Goal: Task Accomplishment & Management: Manage account settings

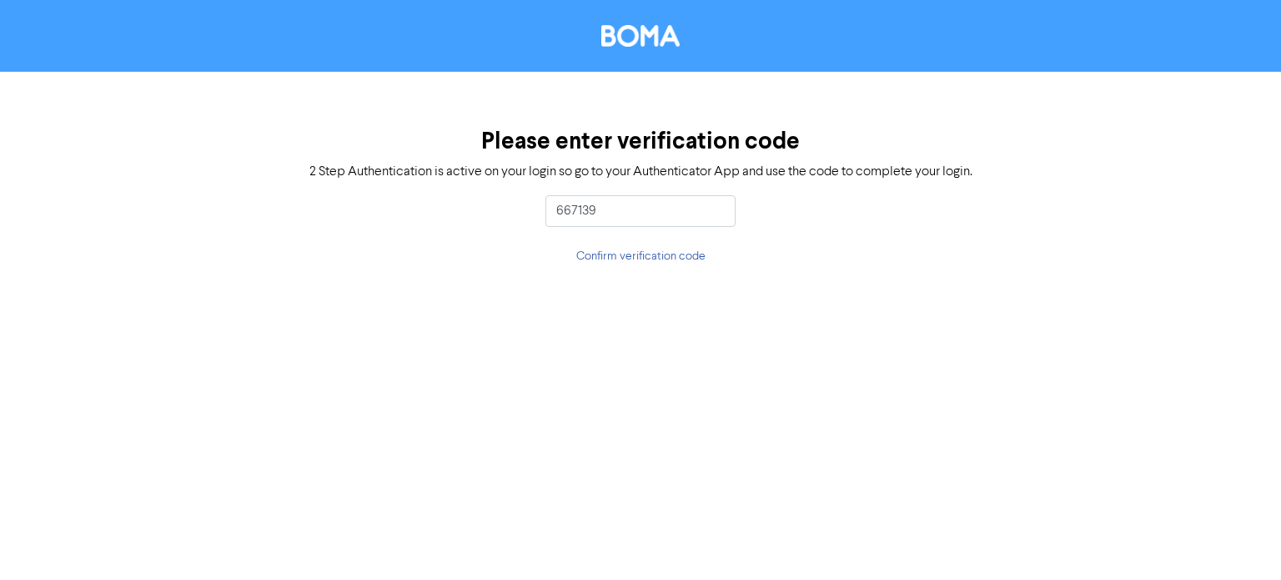
type input "667139"
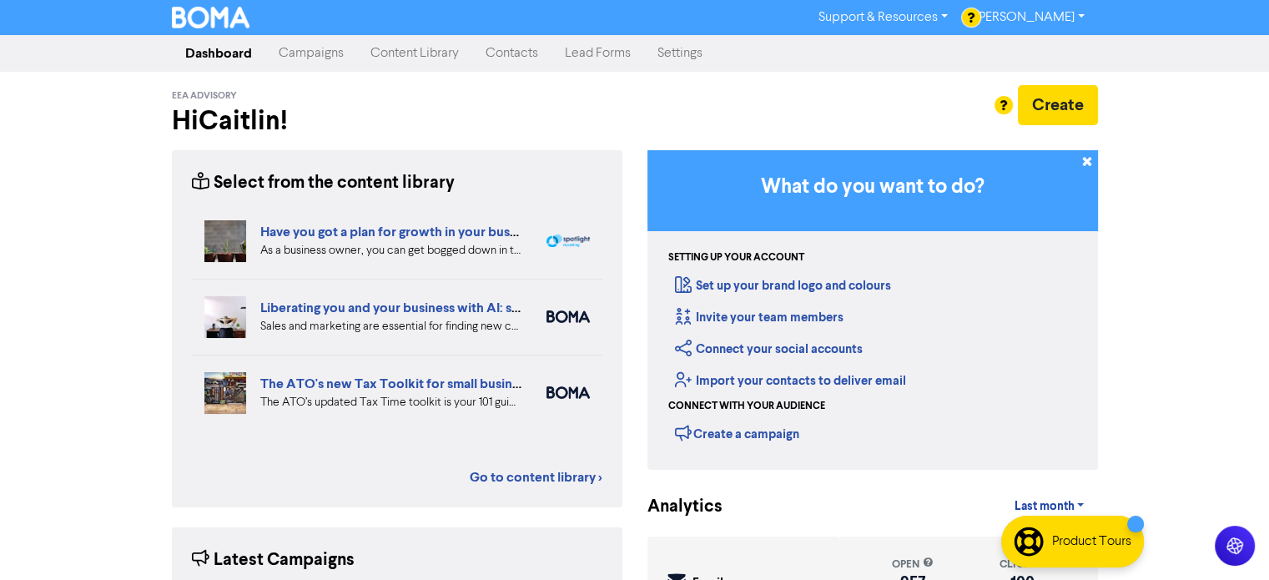
click at [533, 55] on link "Contacts" at bounding box center [511, 53] width 79 height 33
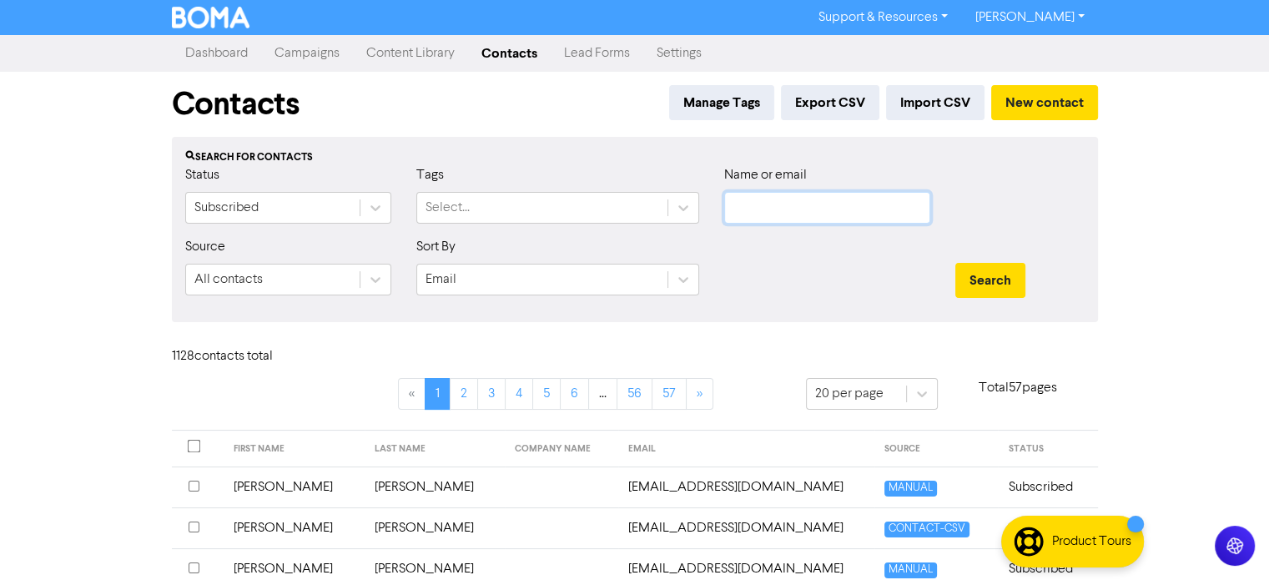
click at [754, 206] on input "text" at bounding box center [827, 208] width 206 height 32
type input "c"
type input "cobbold"
click at [955, 263] on button "Search" at bounding box center [990, 280] width 70 height 35
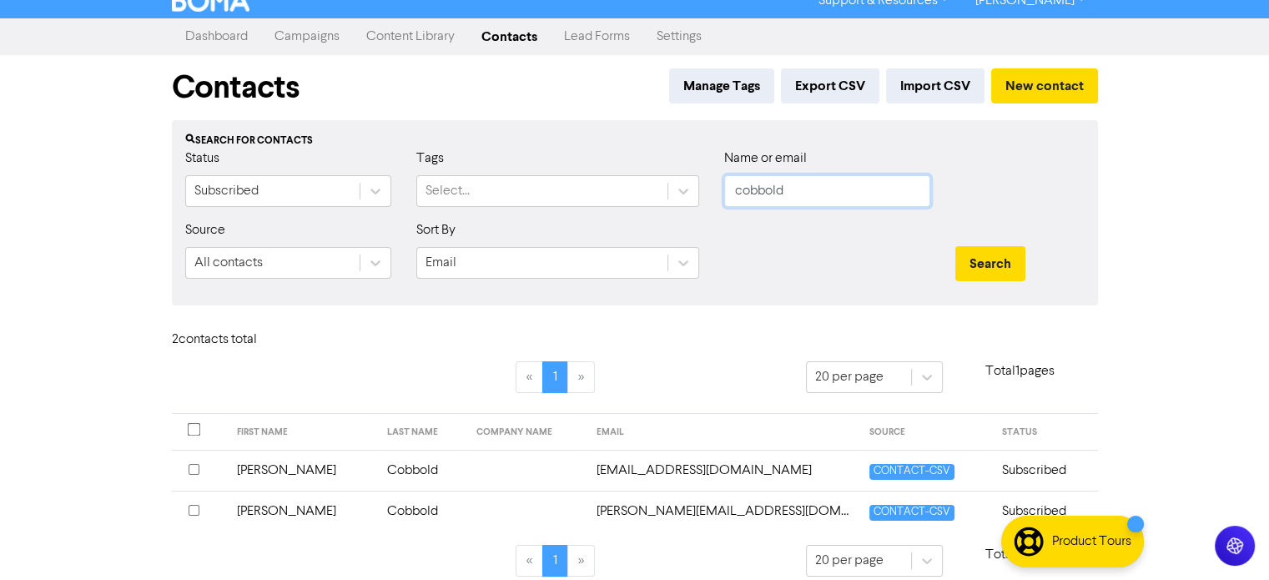
scroll to position [31, 0]
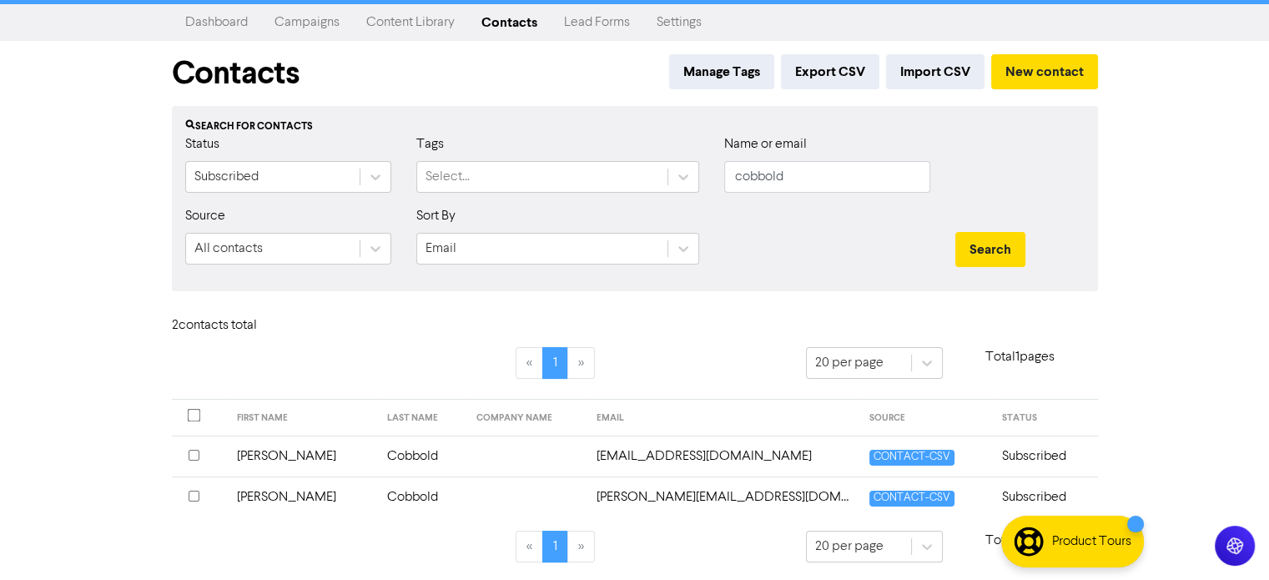
click at [192, 455] on input "checkbox" at bounding box center [194, 455] width 11 height 11
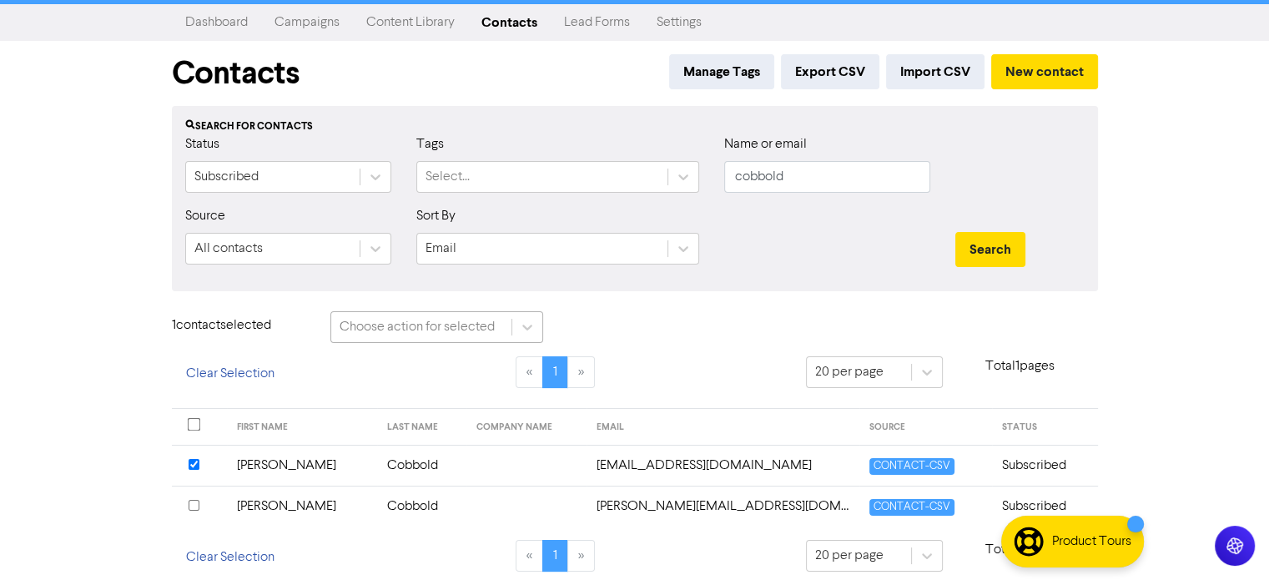
click at [432, 329] on div "Choose action for selected" at bounding box center [417, 327] width 155 height 20
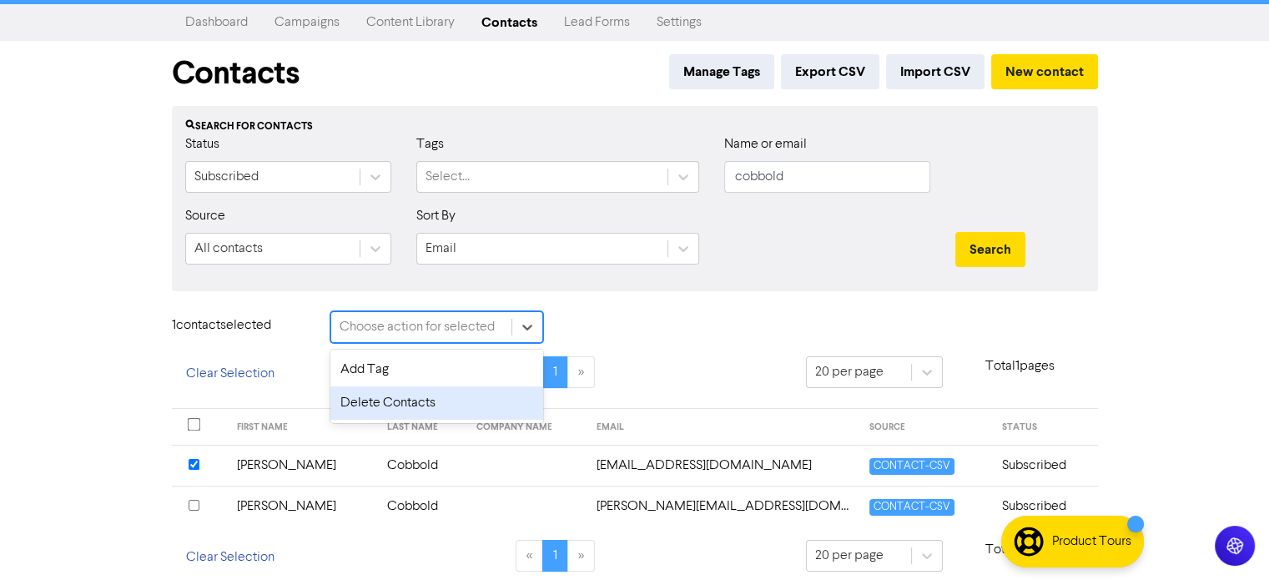
click at [408, 399] on div "Delete Contacts" at bounding box center [436, 402] width 213 height 33
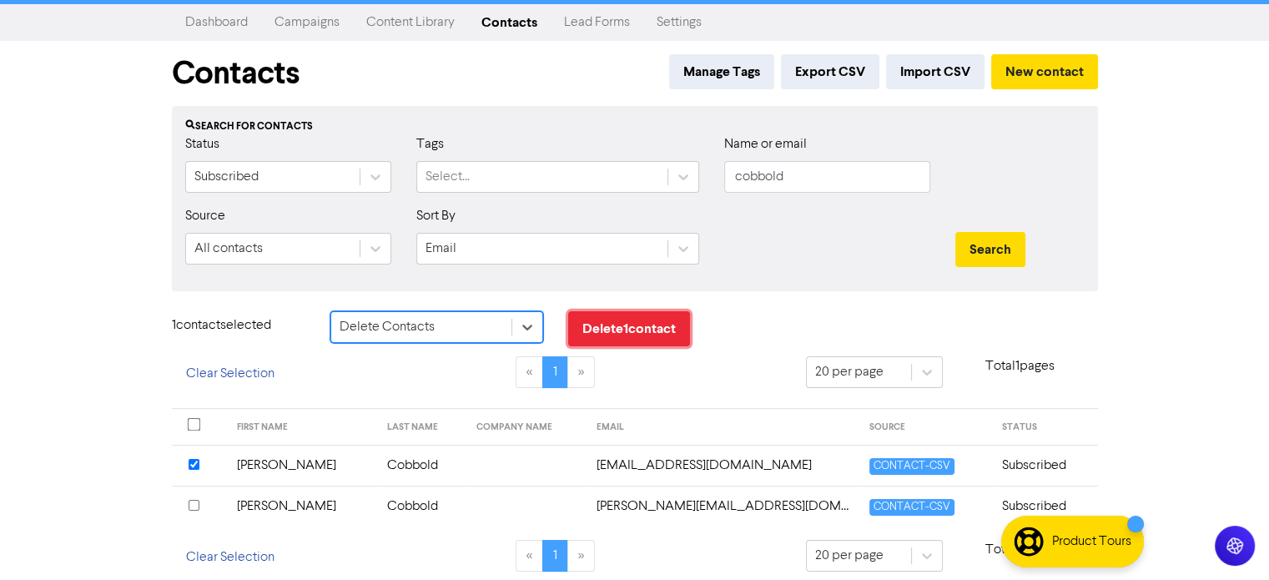
click at [606, 322] on button "Delete 1 contact" at bounding box center [629, 328] width 122 height 35
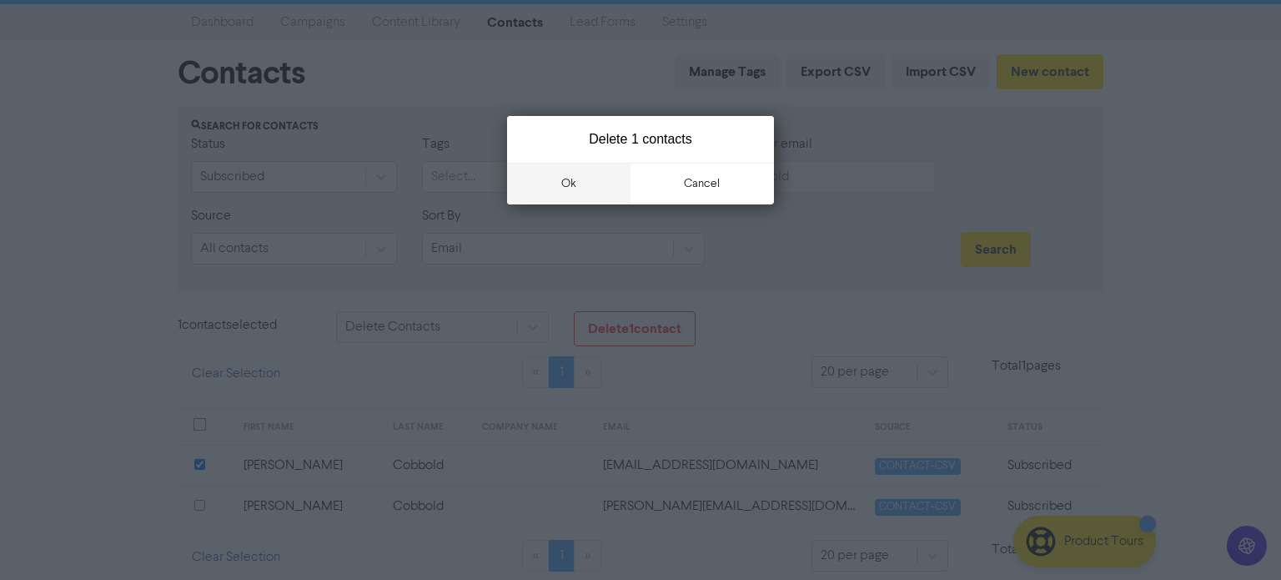
click at [591, 184] on button "ok" at bounding box center [568, 184] width 123 height 42
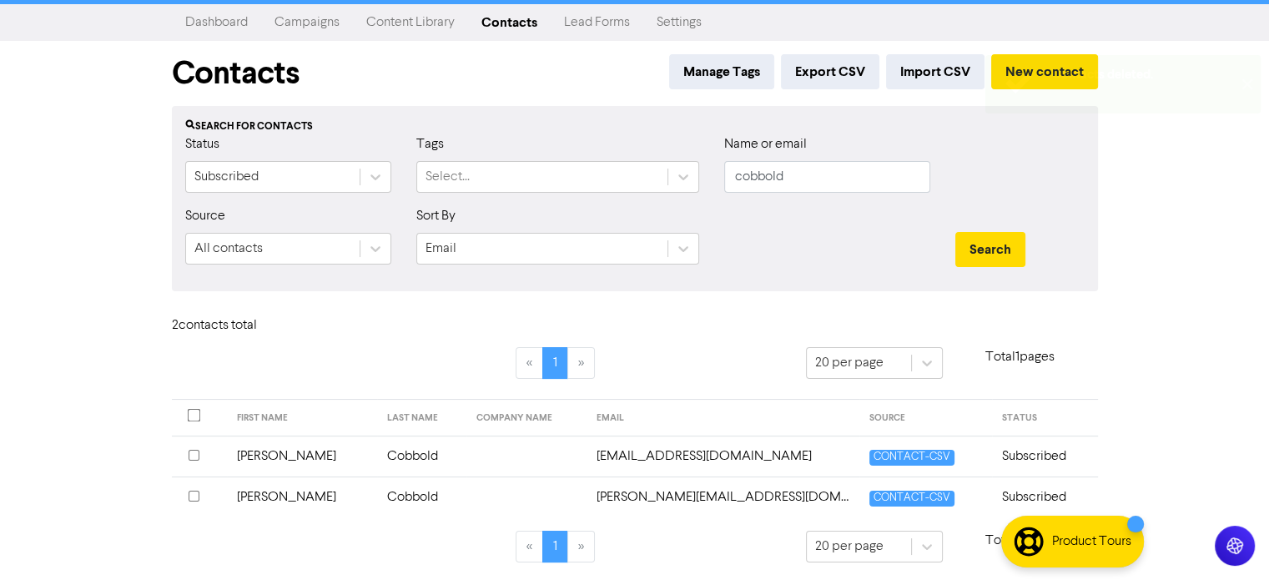
scroll to position [0, 0]
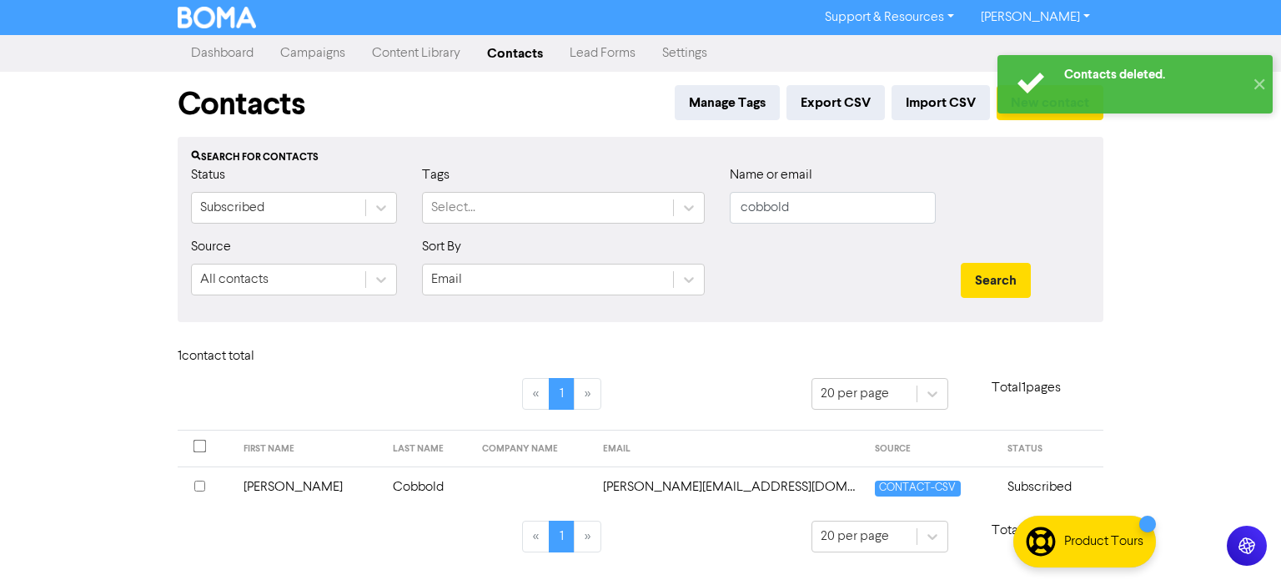
click at [294, 485] on td "[PERSON_NAME]" at bounding box center [309, 486] width 150 height 41
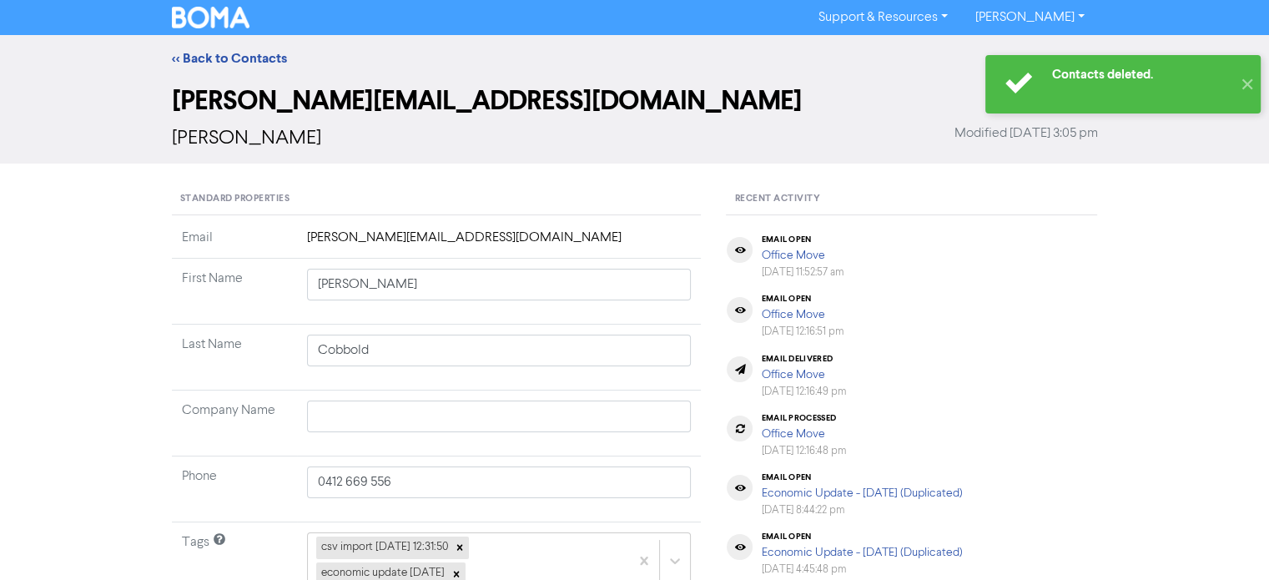
click at [344, 236] on td "[PERSON_NAME][EMAIL_ADDRESS][DOMAIN_NAME]" at bounding box center [499, 243] width 405 height 31
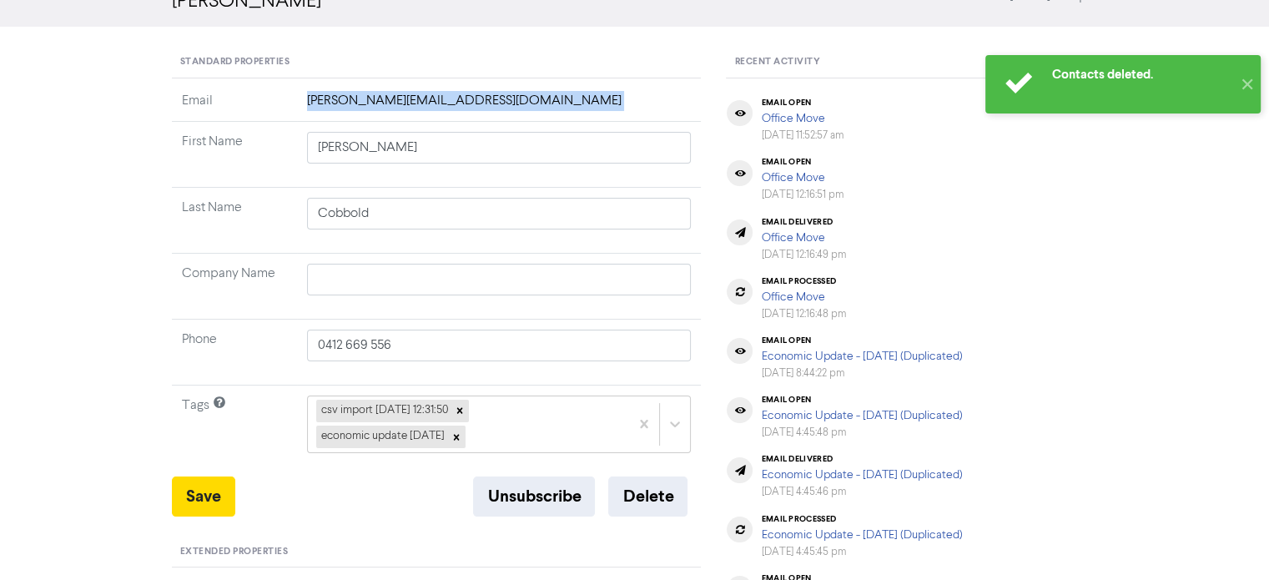
scroll to position [167, 0]
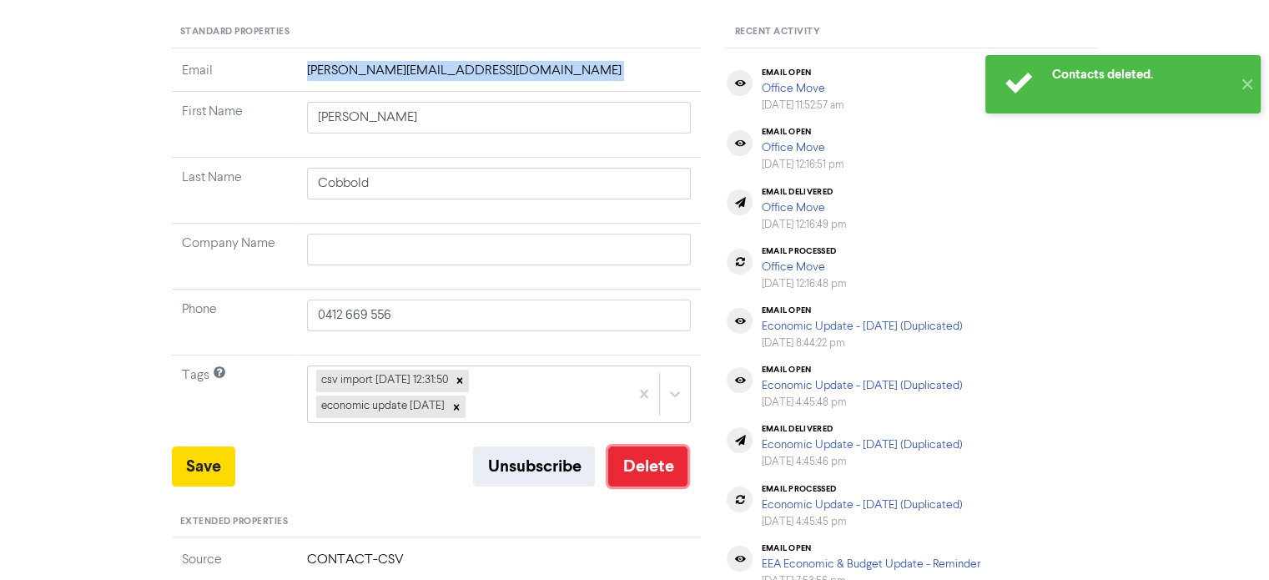
click at [678, 475] on button "Delete" at bounding box center [647, 466] width 79 height 40
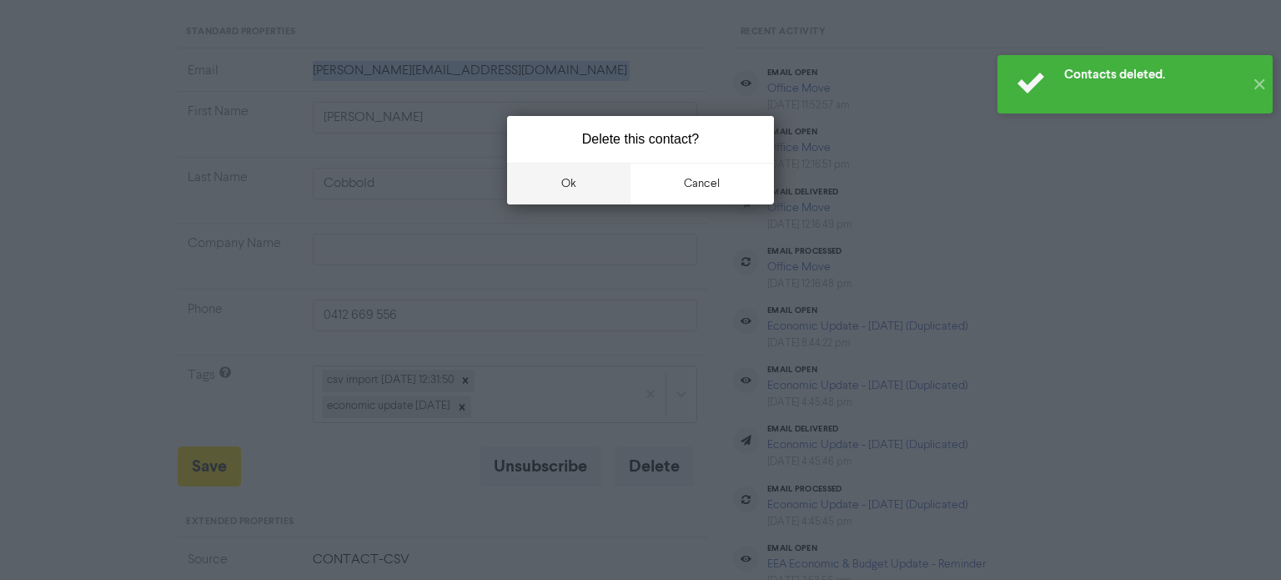
click at [583, 185] on button "ok" at bounding box center [568, 184] width 123 height 42
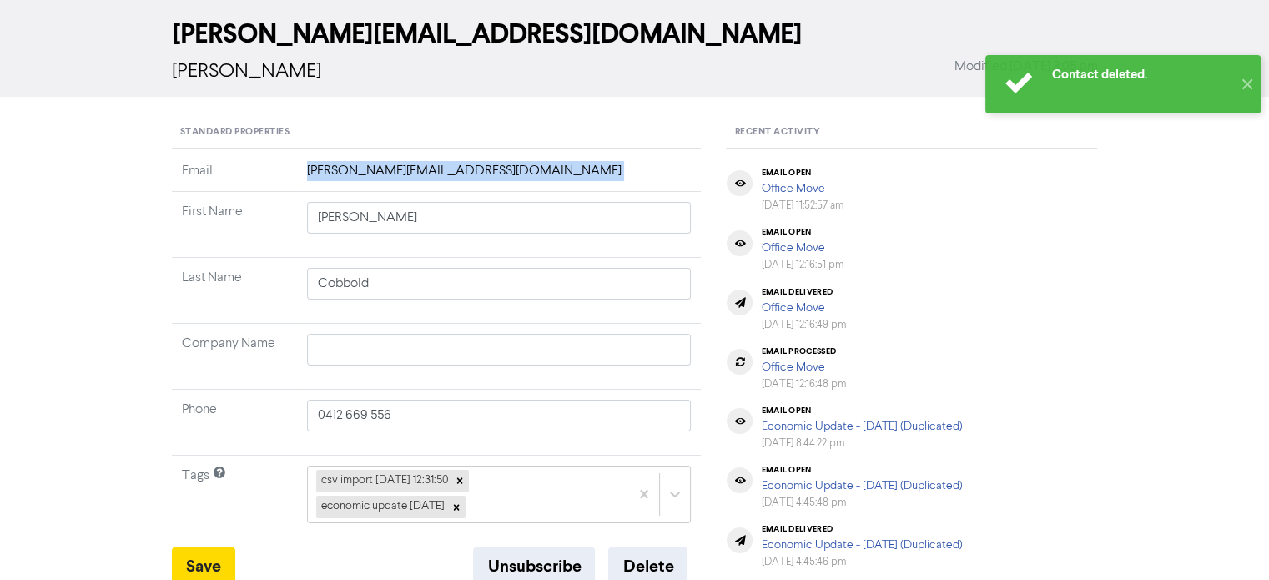
scroll to position [0, 0]
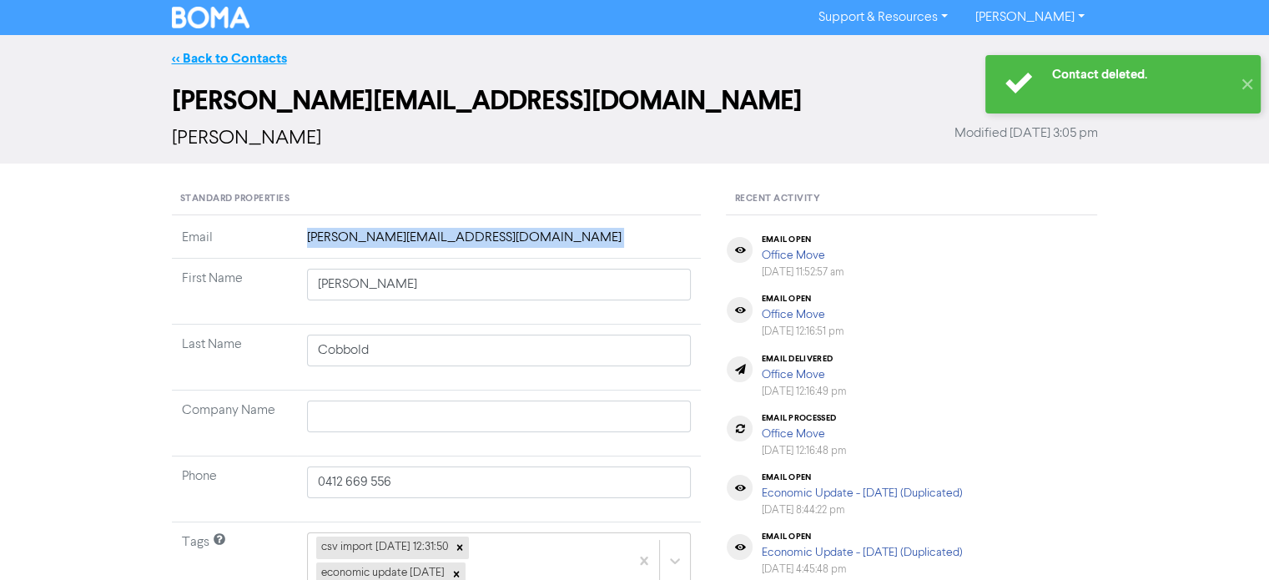
click at [233, 56] on link "<< Back to Contacts" at bounding box center [229, 58] width 115 height 17
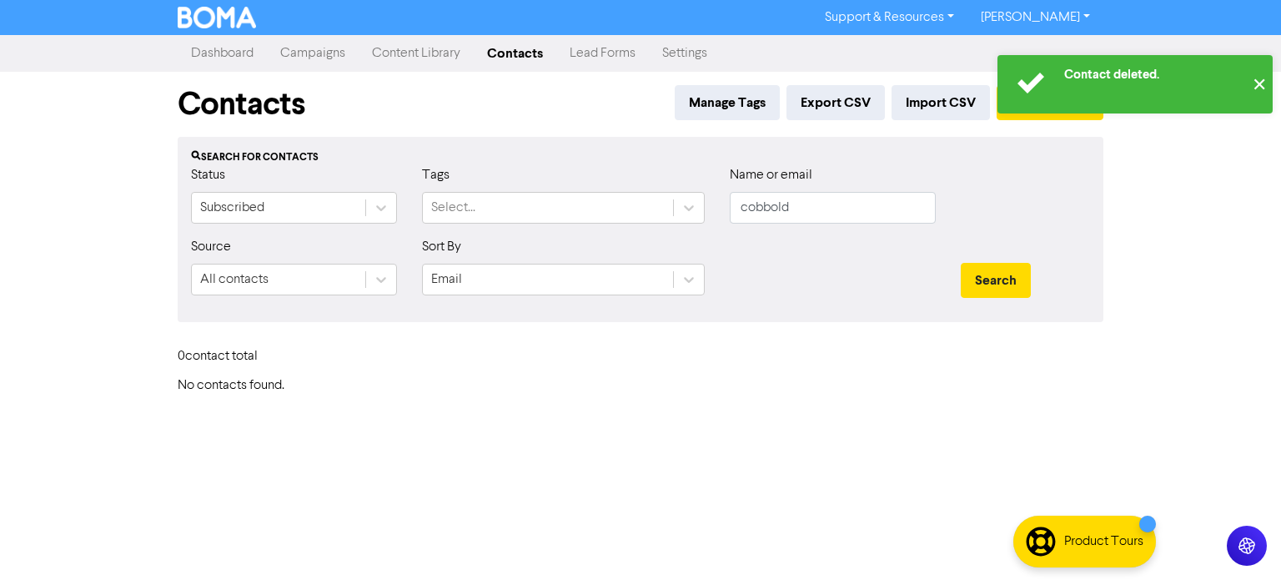
click at [1251, 81] on button "✕" at bounding box center [1259, 84] width 28 height 58
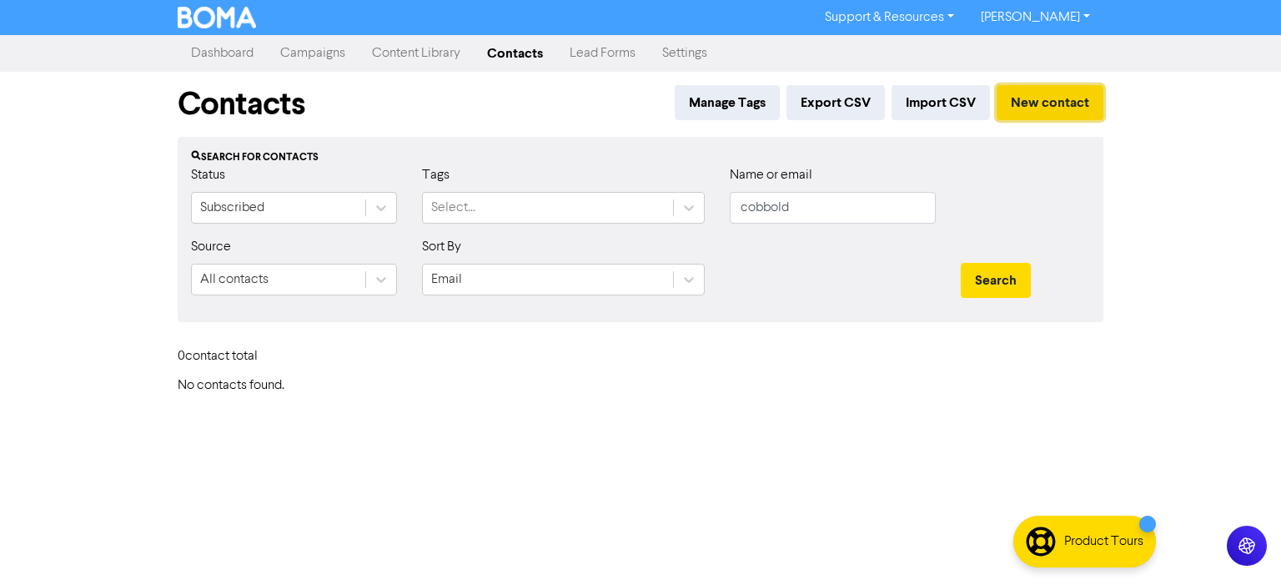
click at [1061, 104] on button "New contact" at bounding box center [1050, 102] width 107 height 35
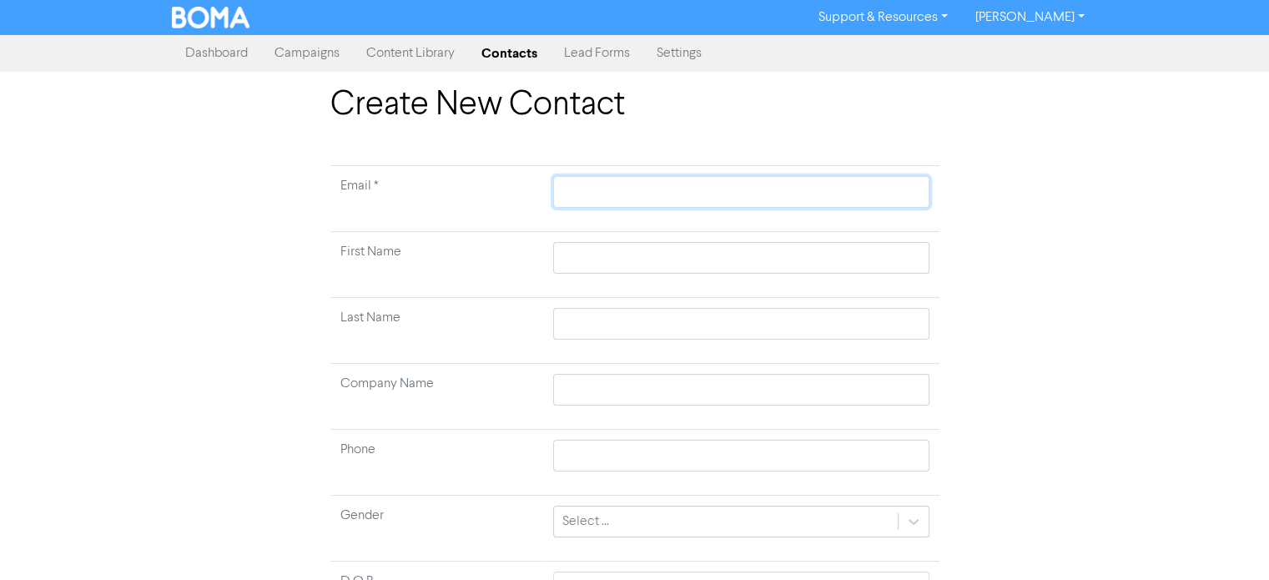
click at [562, 203] on input "text" at bounding box center [740, 192] width 375 height 32
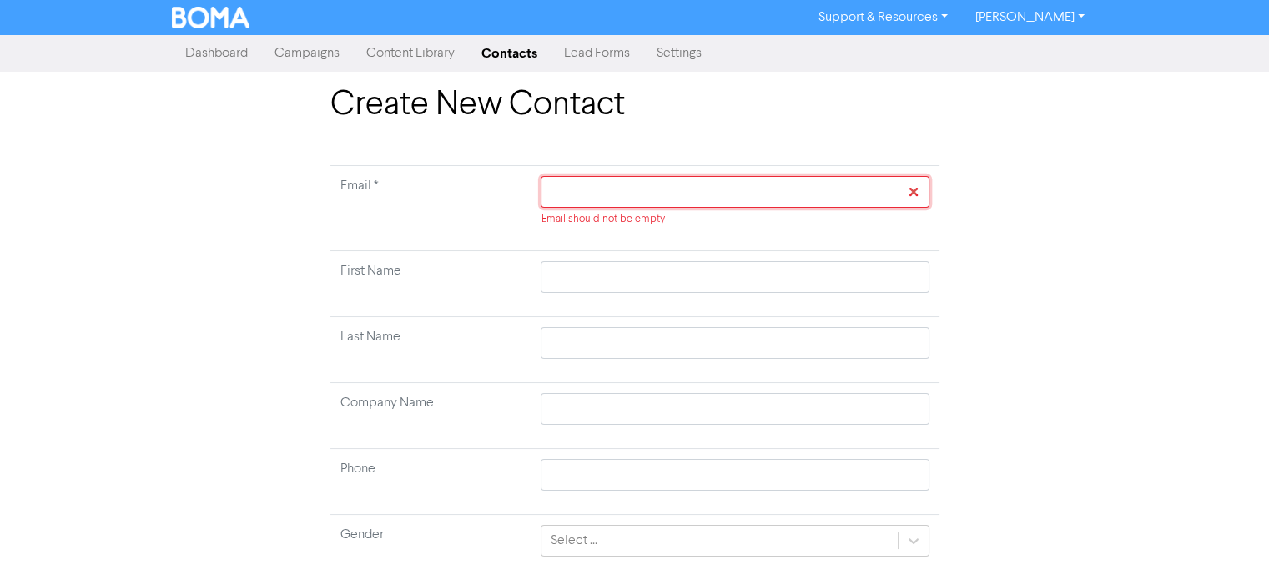
paste input "[PERSON_NAME][EMAIL_ADDRESS][DOMAIN_NAME]"
type input "[PERSON_NAME][EMAIL_ADDRESS][DOMAIN_NAME]"
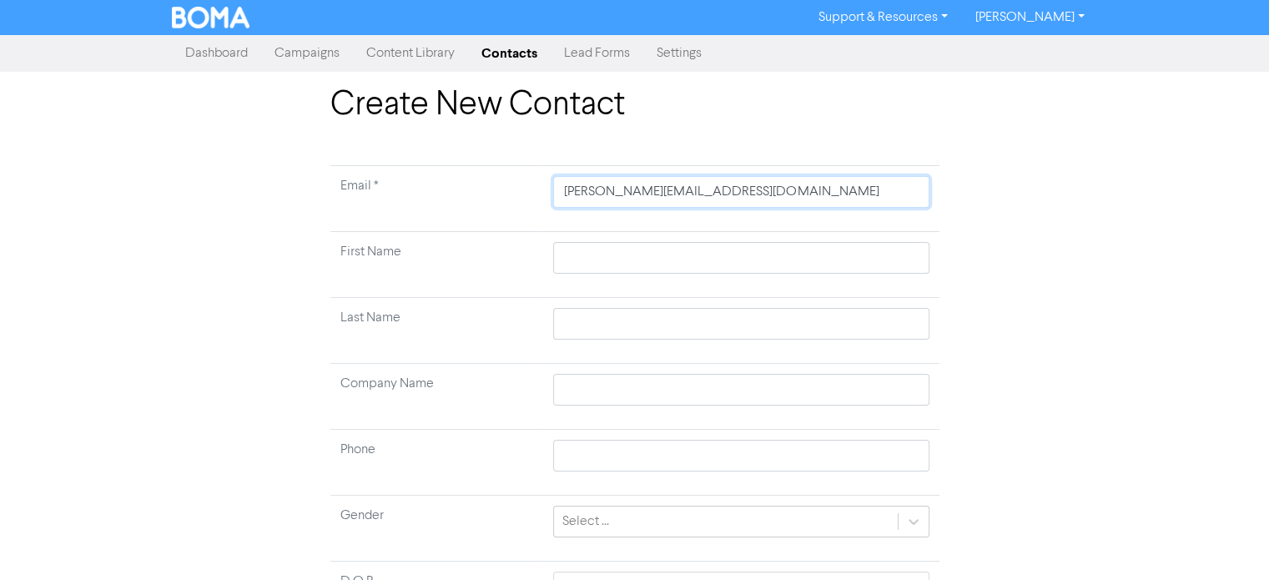
type input "[PERSON_NAME][EMAIL_ADDRESS][DOMAIN_NAME]`"
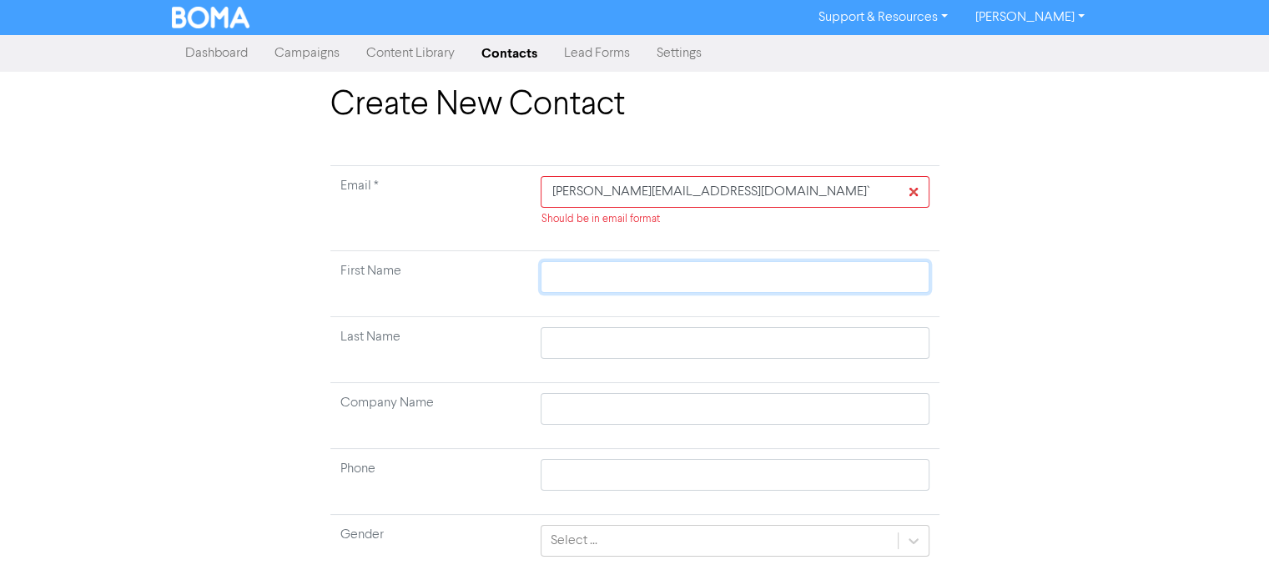
type input "J"
type input "[PERSON_NAME]"
type input "Jan"
type input "[PERSON_NAME]"
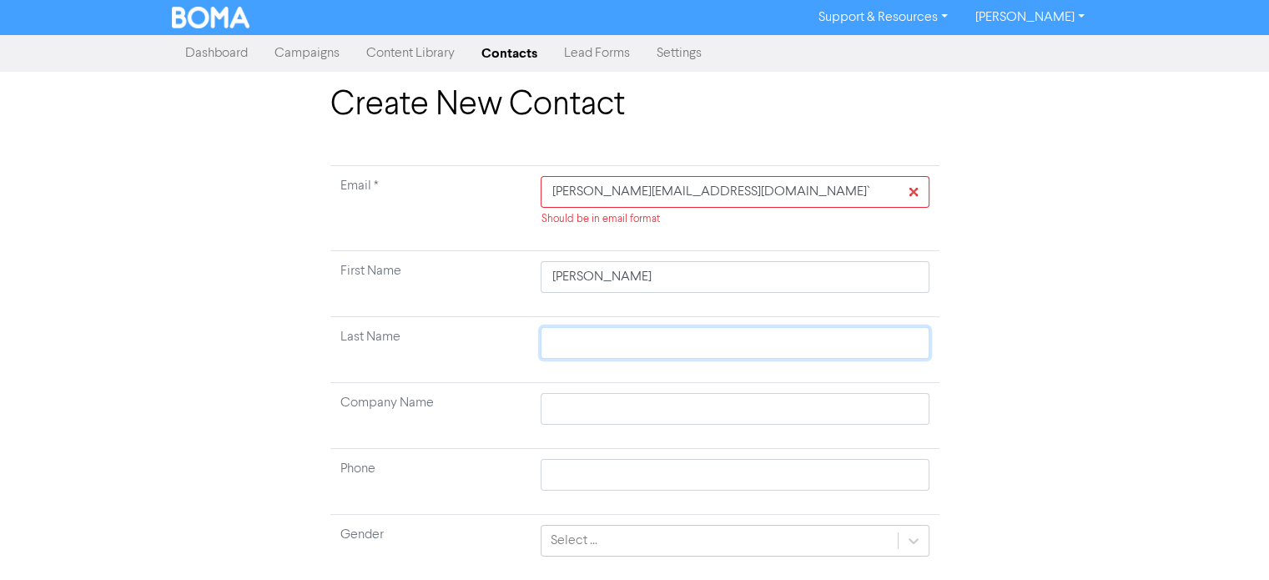
type input "C"
type input "Co"
type input "Cob"
type input "[PERSON_NAME]"
type input "Cobbo"
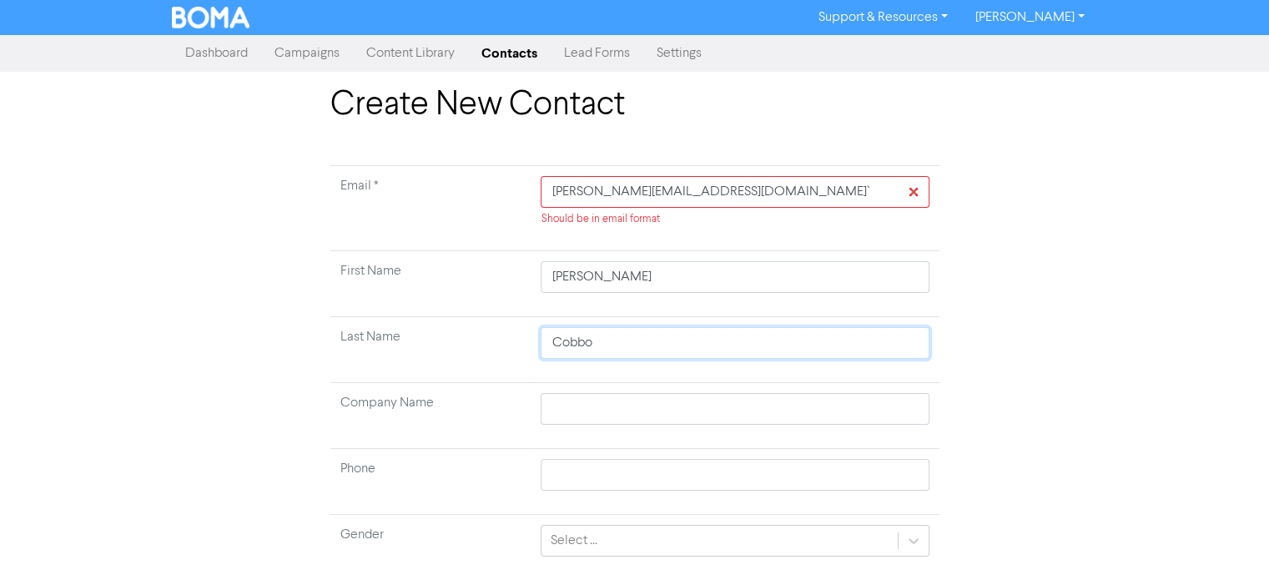
type input "Cobbol"
type input "Cobbold"
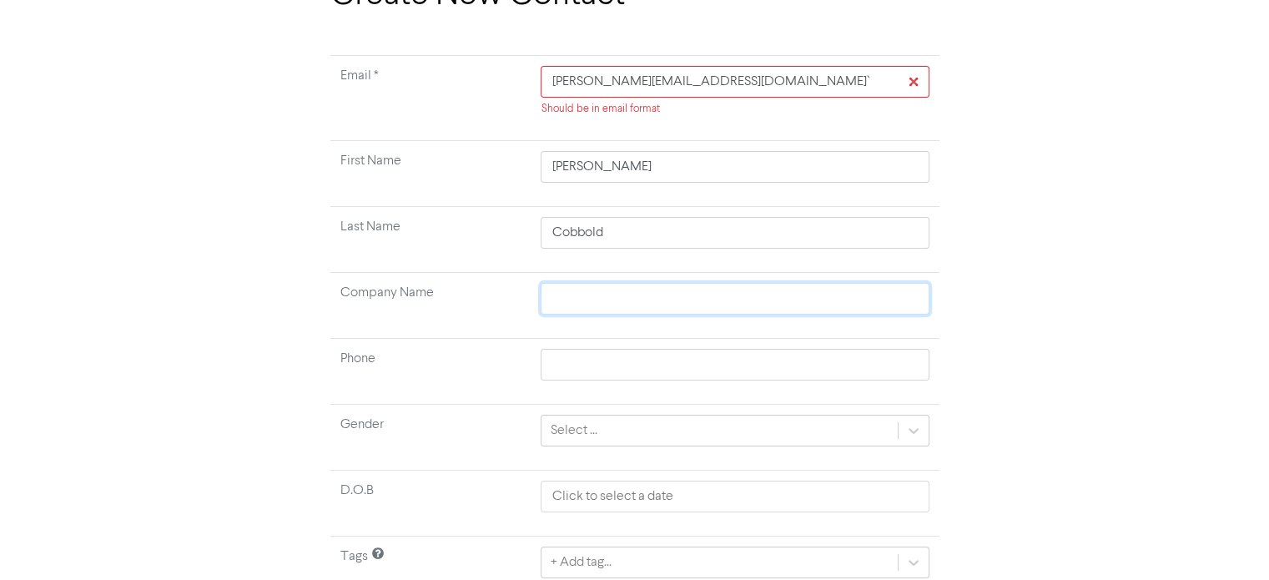
scroll to position [178, 0]
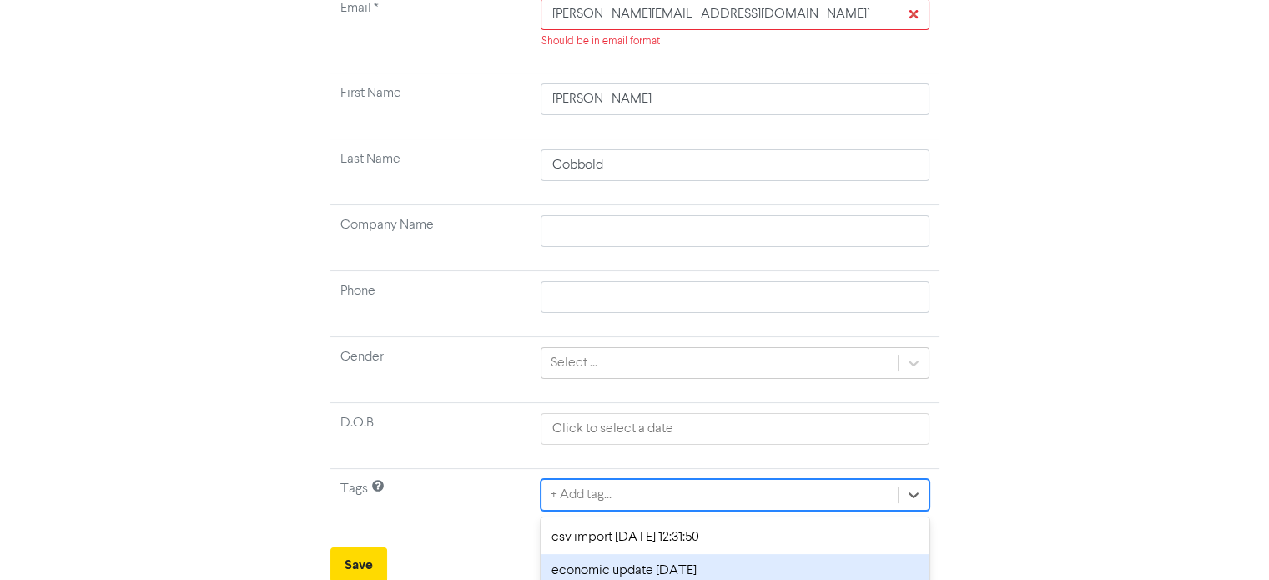
click at [657, 508] on div "option economic update [DATE] focused, 2 of 4. 4 results available. Use Up and …" at bounding box center [735, 495] width 388 height 32
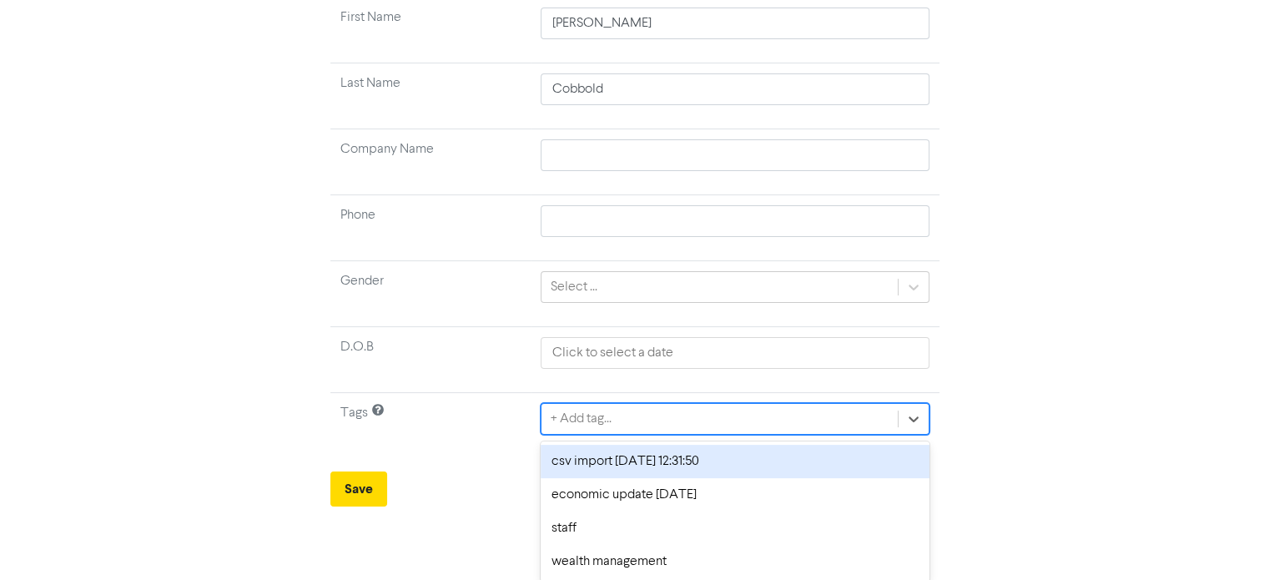
click at [627, 456] on div "csv import [DATE] 12:31:50" at bounding box center [735, 461] width 388 height 33
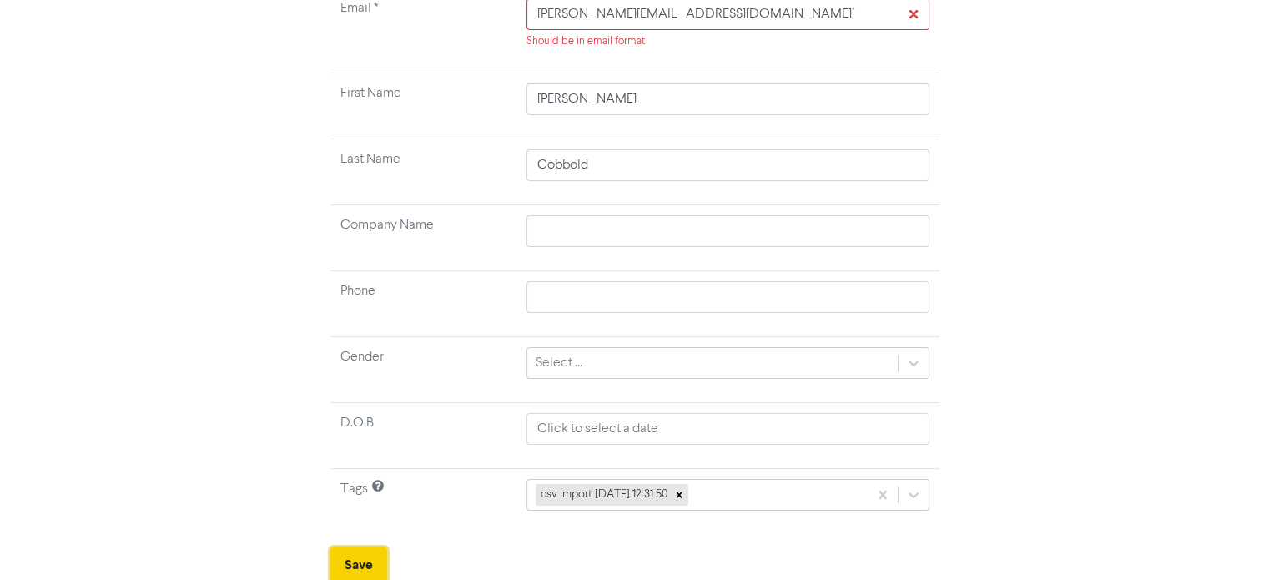
click at [384, 553] on button "Save" at bounding box center [358, 564] width 57 height 35
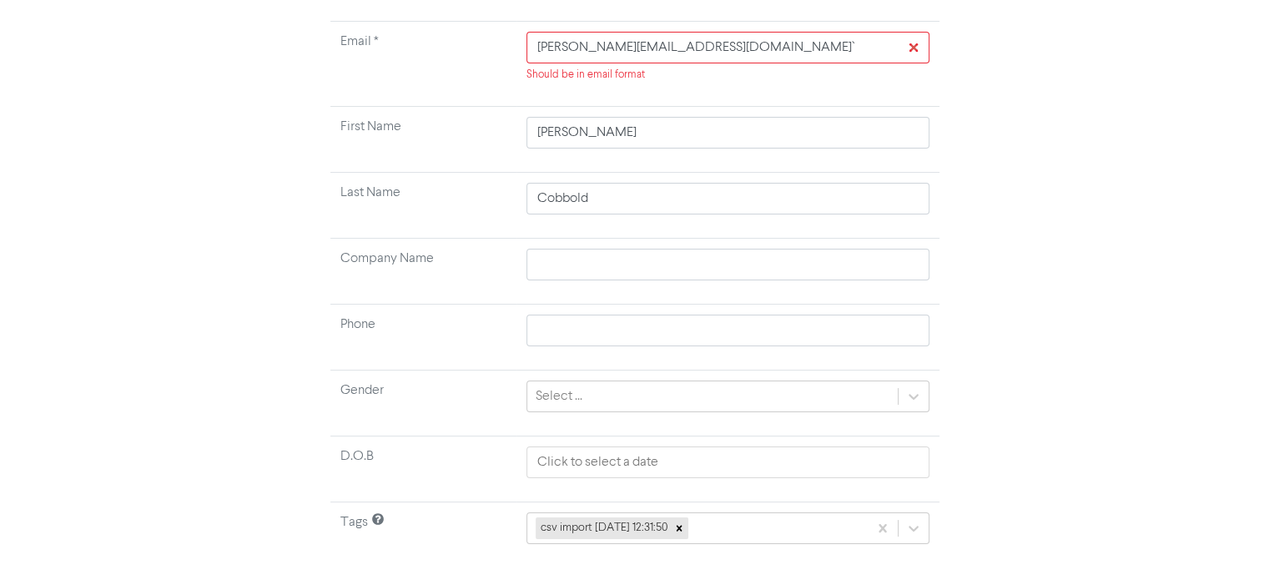
scroll to position [94, 0]
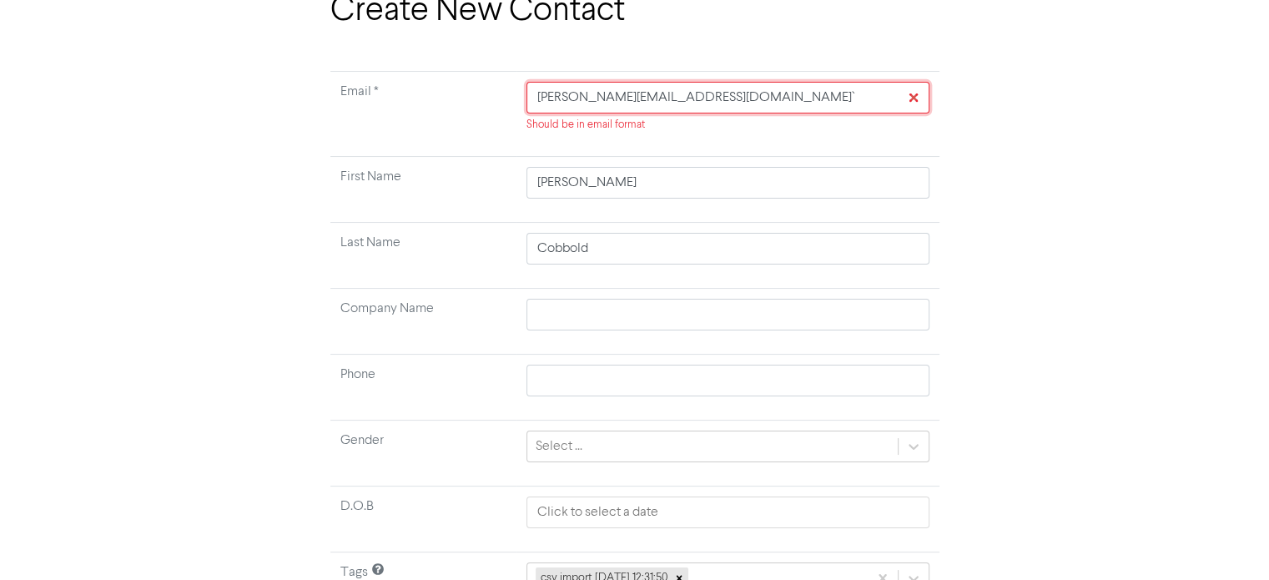
click at [729, 96] on input "[PERSON_NAME][EMAIL_ADDRESS][DOMAIN_NAME]`" at bounding box center [727, 98] width 402 height 32
type input "[PERSON_NAME][EMAIL_ADDRESS][DOMAIN_NAME]"
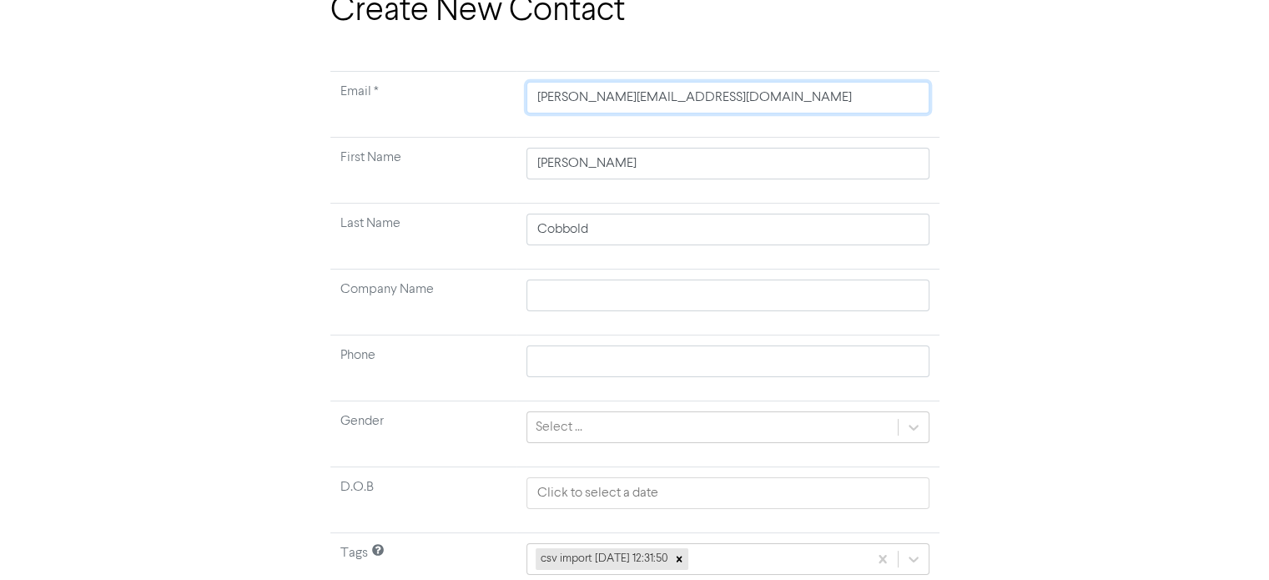
type input "[PERSON_NAME][EMAIL_ADDRESS][DOMAIN_NAME]"
click at [1048, 293] on div "Create New Contact Email * [PERSON_NAME][EMAIL_ADDRESS][DOMAIN_NAME] First Name…" at bounding box center [634, 319] width 951 height 656
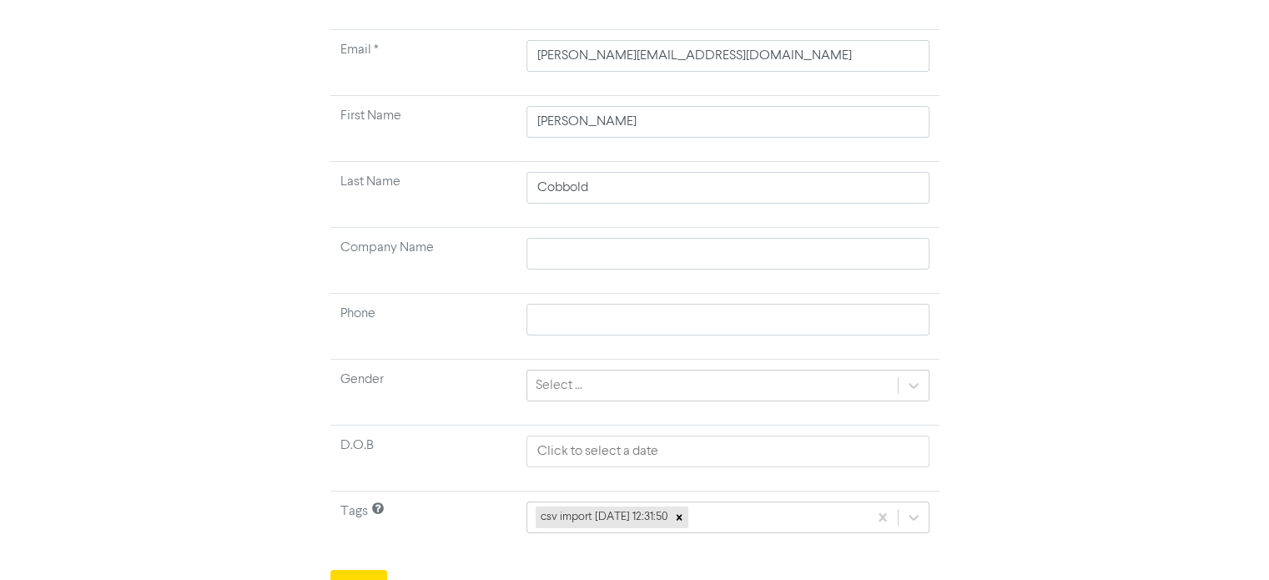
scroll to position [158, 0]
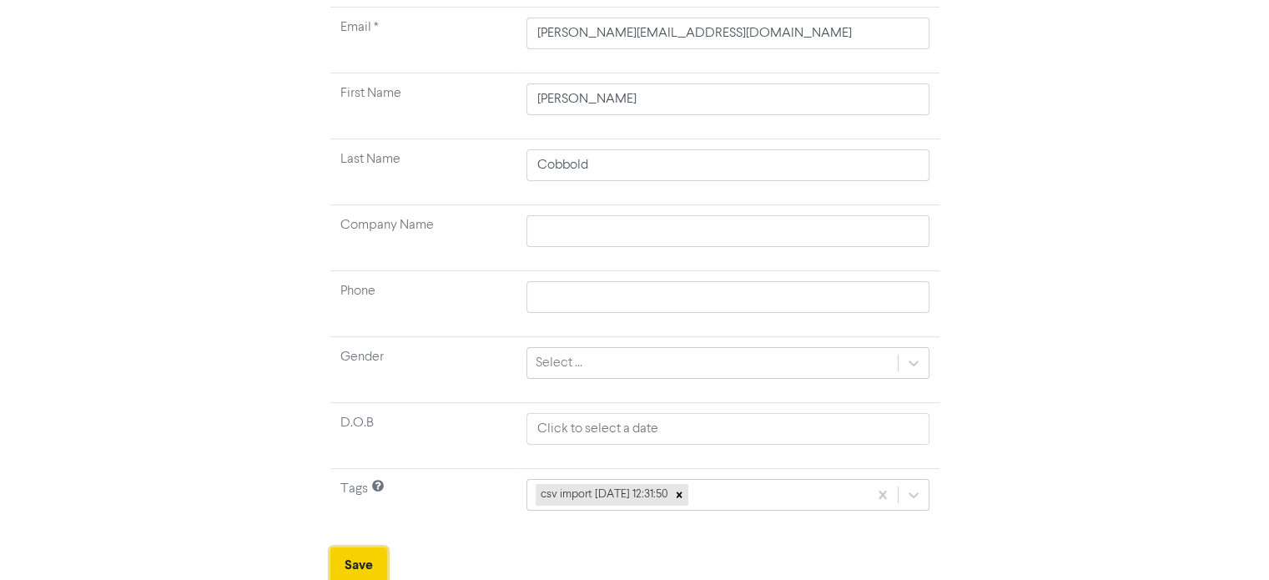
click at [365, 560] on button "Save" at bounding box center [358, 564] width 57 height 35
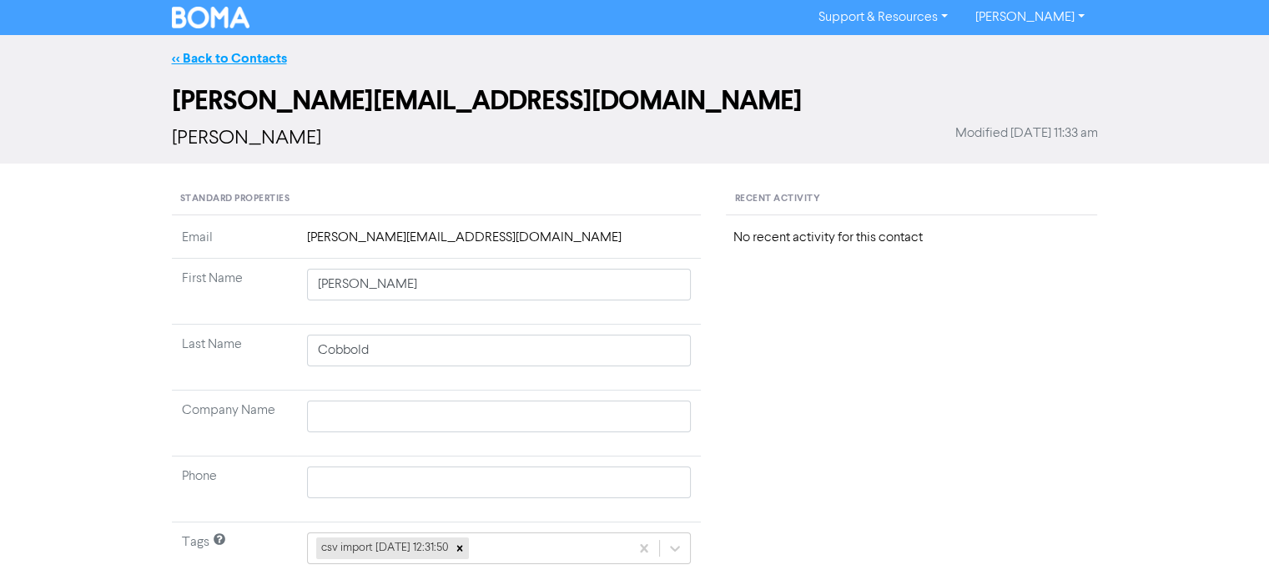
click at [249, 58] on link "<< Back to Contacts" at bounding box center [229, 58] width 115 height 17
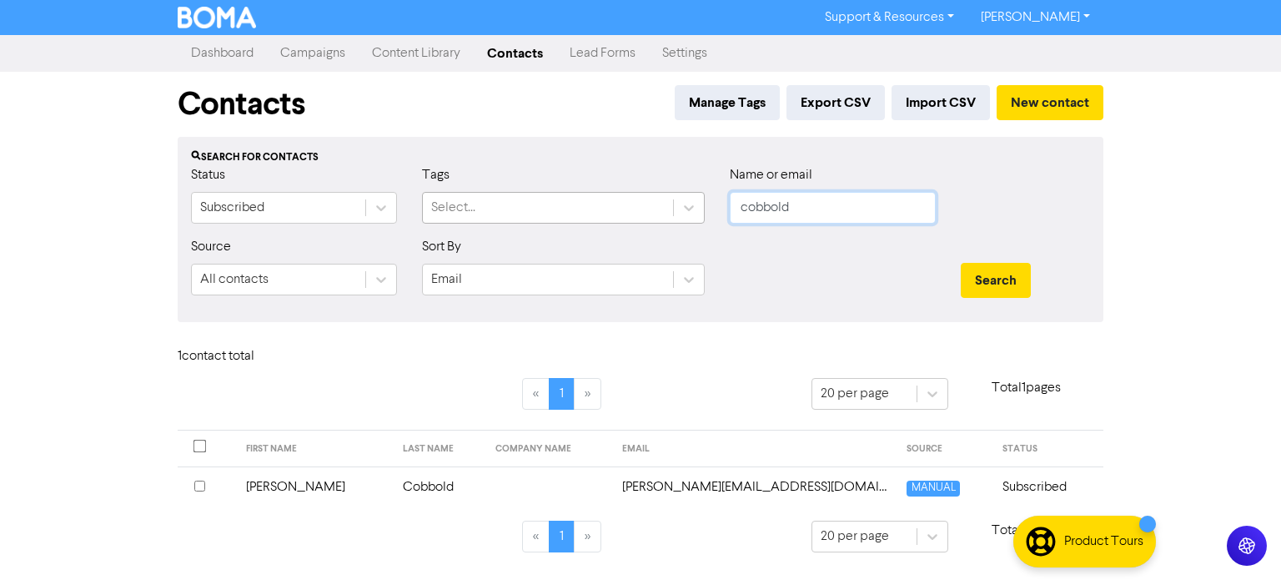
drag, startPoint x: 815, startPoint y: 208, endPoint x: 587, endPoint y: 200, distance: 227.9
click at [651, 208] on div "Status Subscribed Tags Select... Name or email cobbold" at bounding box center [641, 201] width 924 height 72
type input "[PERSON_NAME]"
click at [961, 263] on button "Search" at bounding box center [996, 280] width 70 height 35
click at [197, 482] on input "checkbox" at bounding box center [199, 485] width 11 height 11
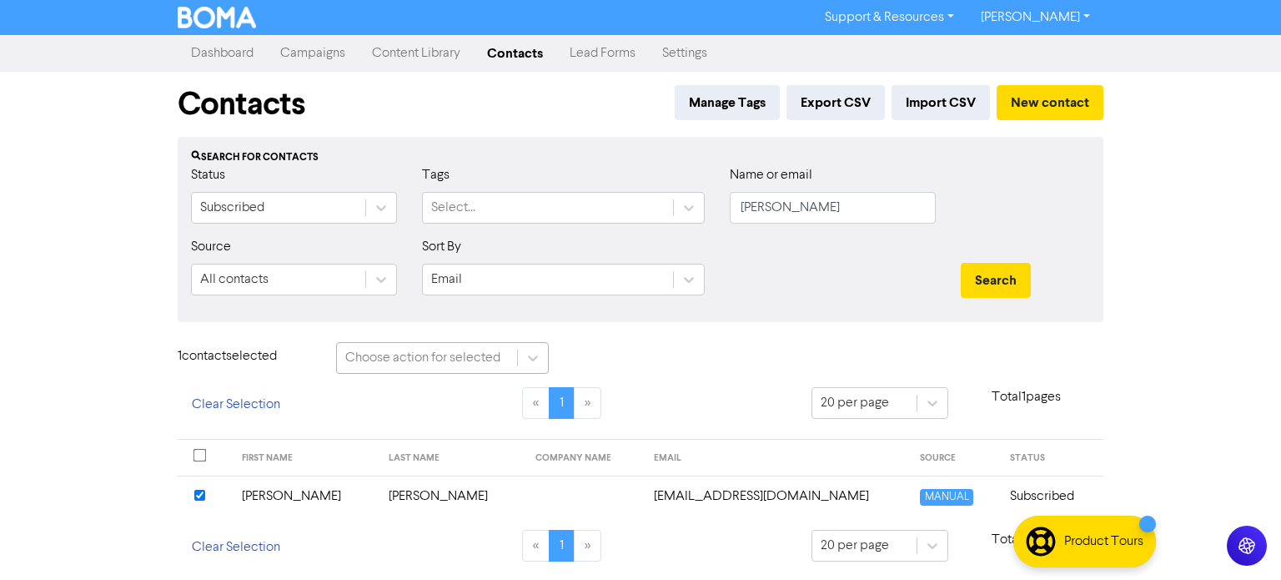
click at [485, 360] on div "Choose action for selected" at bounding box center [422, 358] width 155 height 20
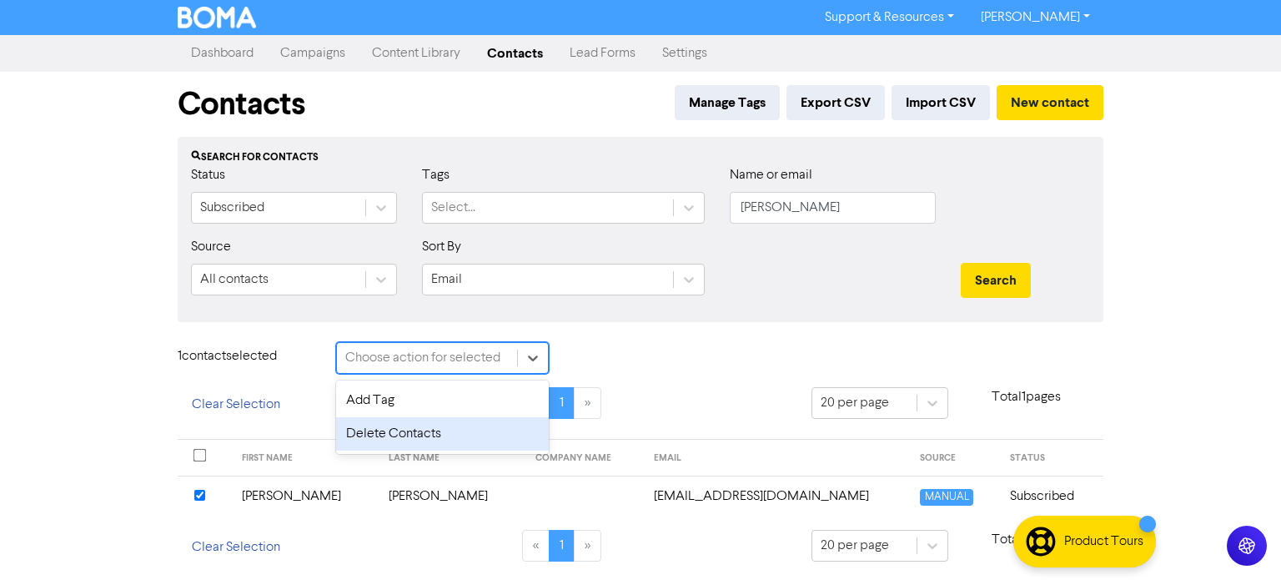
click at [460, 434] on div "Delete Contacts" at bounding box center [442, 433] width 213 height 33
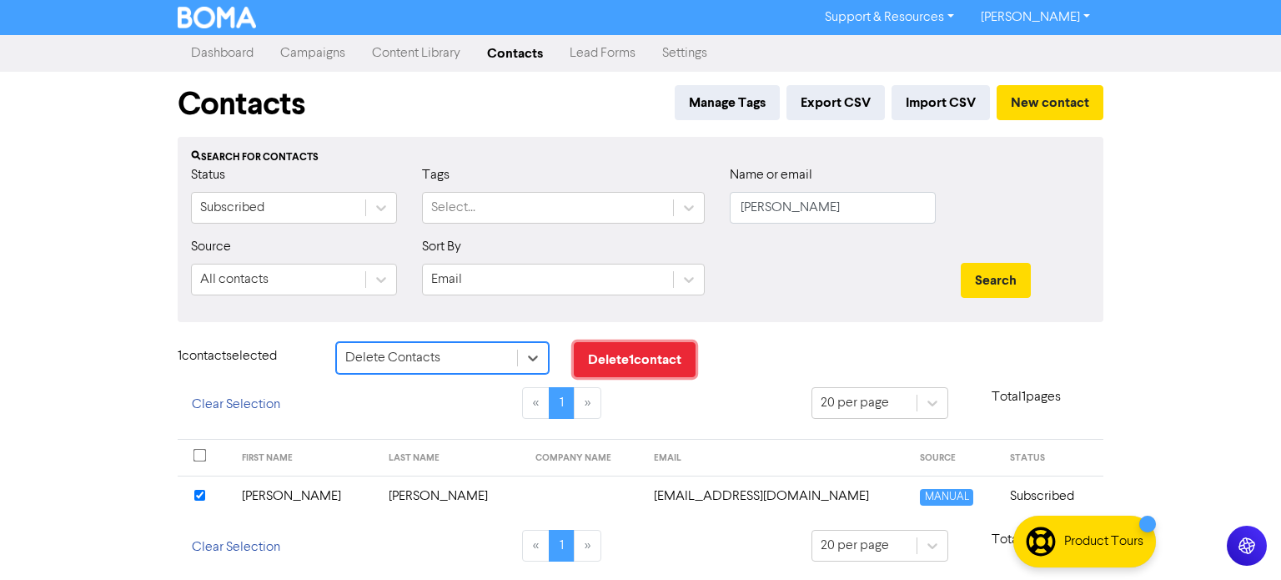
click at [676, 357] on button "Delete 1 contact" at bounding box center [635, 359] width 122 height 35
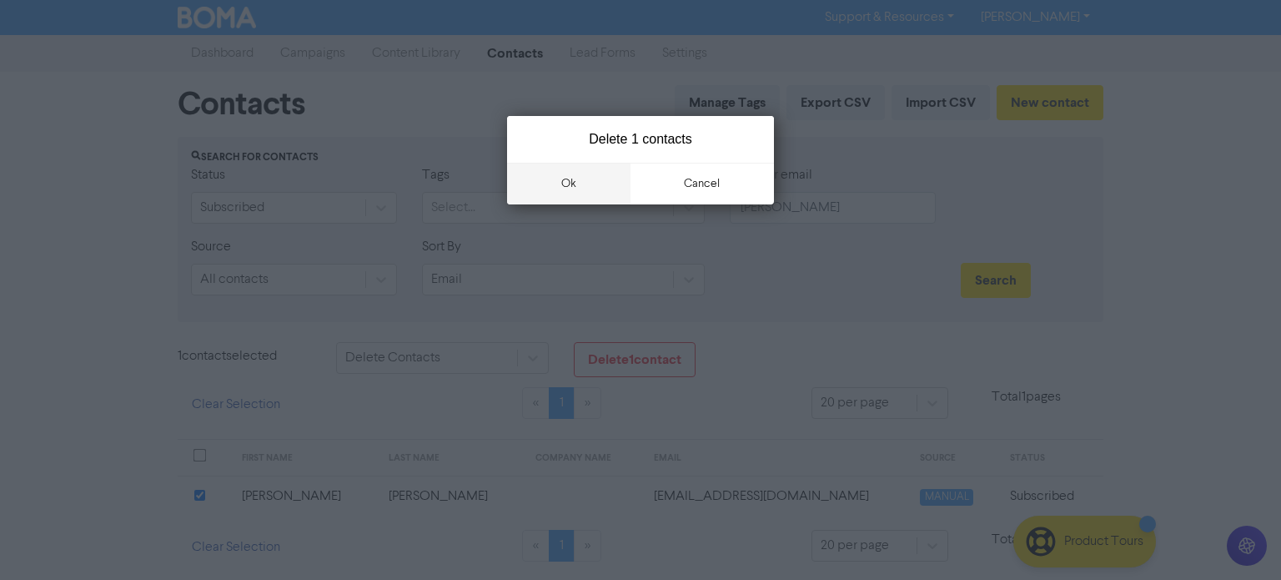
click at [604, 176] on button "ok" at bounding box center [568, 184] width 123 height 42
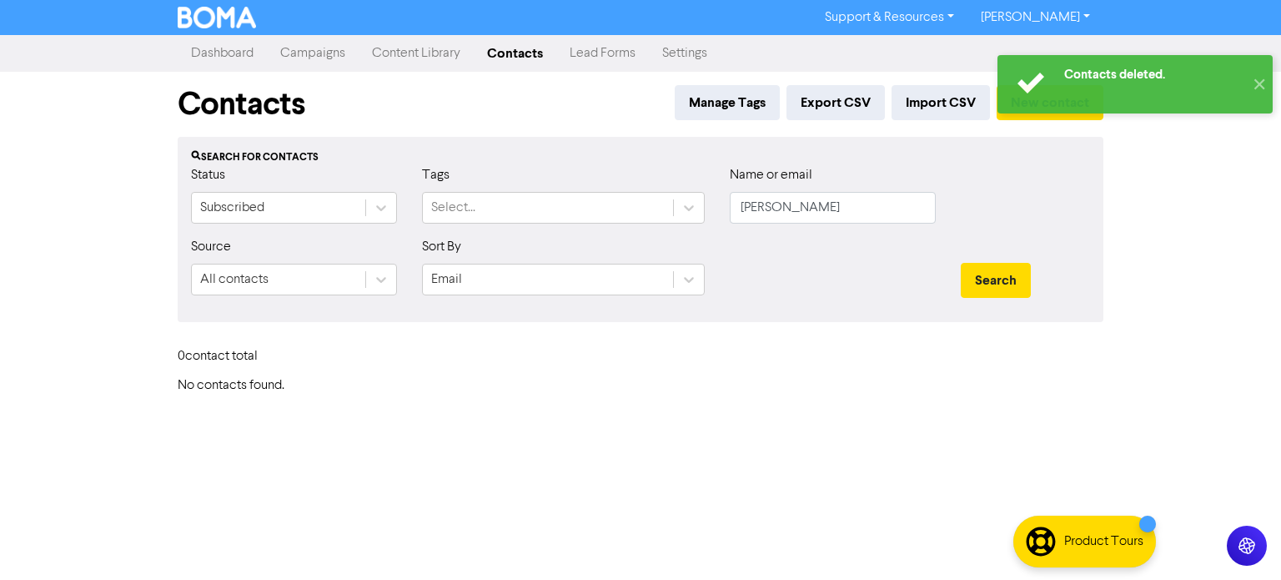
click at [1280, 78] on div "Contacts deleted. ✕" at bounding box center [1135, 84] width 292 height 75
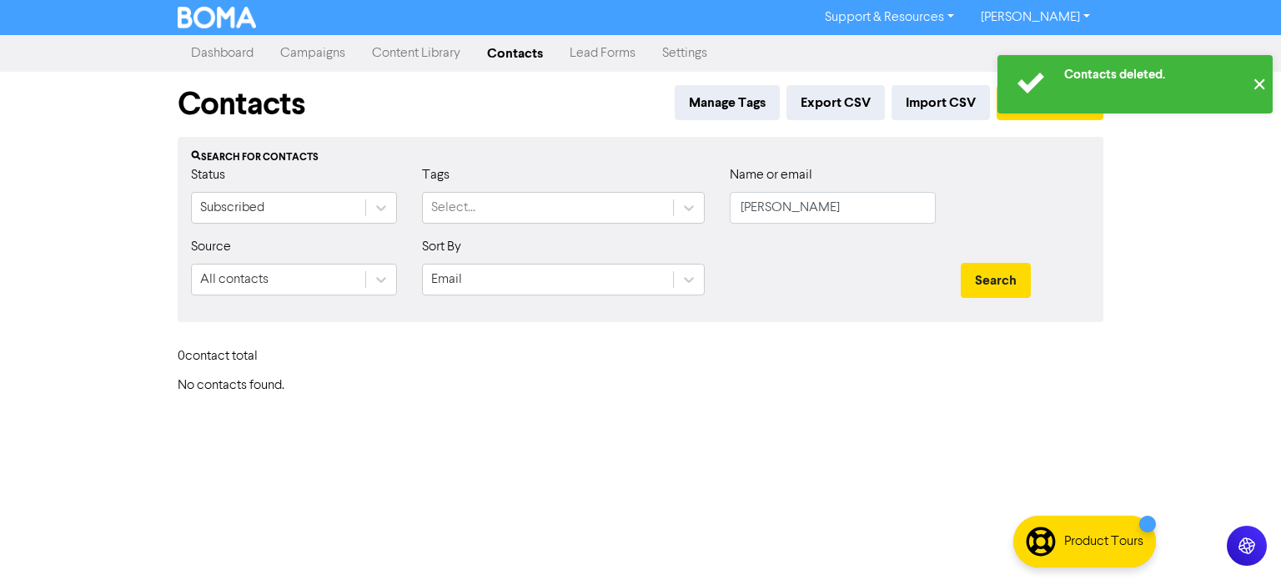
click at [1261, 81] on button "✕" at bounding box center [1259, 84] width 28 height 58
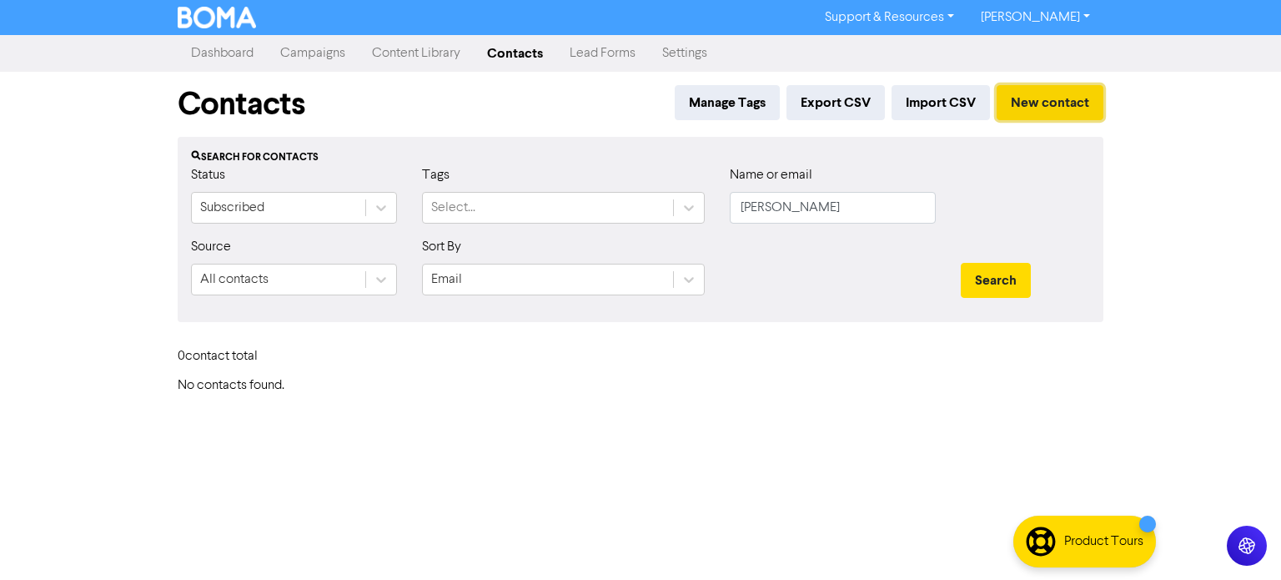
click at [1054, 106] on button "New contact" at bounding box center [1050, 102] width 107 height 35
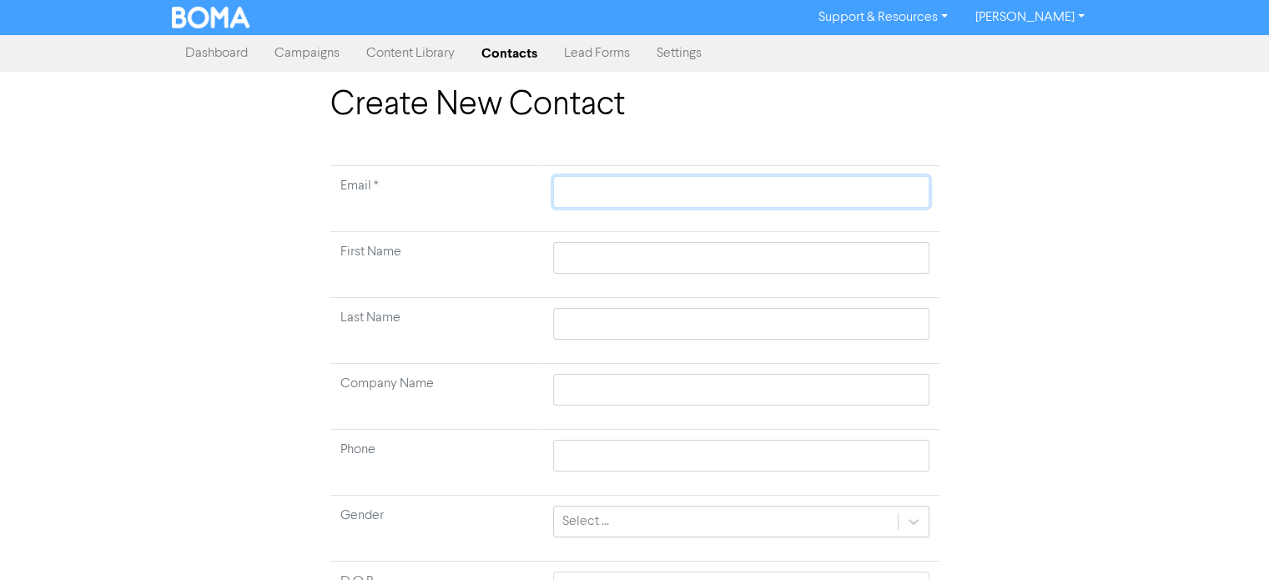
click at [571, 204] on input "text" at bounding box center [740, 192] width 375 height 32
paste input "[EMAIL_ADDRESS][DOMAIN_NAME]"
type input "[EMAIL_ADDRESS][DOMAIN_NAME]"
type input "M"
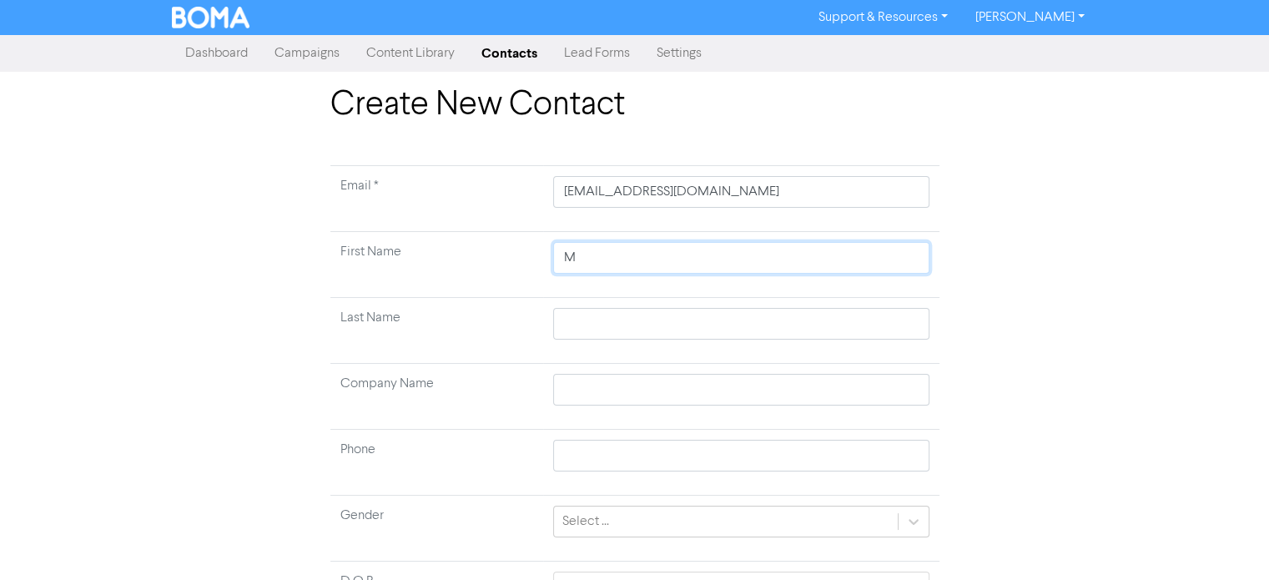
type input "ME"
type input "[PERSON_NAME]"
type input "MEli"
type input "[PERSON_NAME]"
type input "MElind"
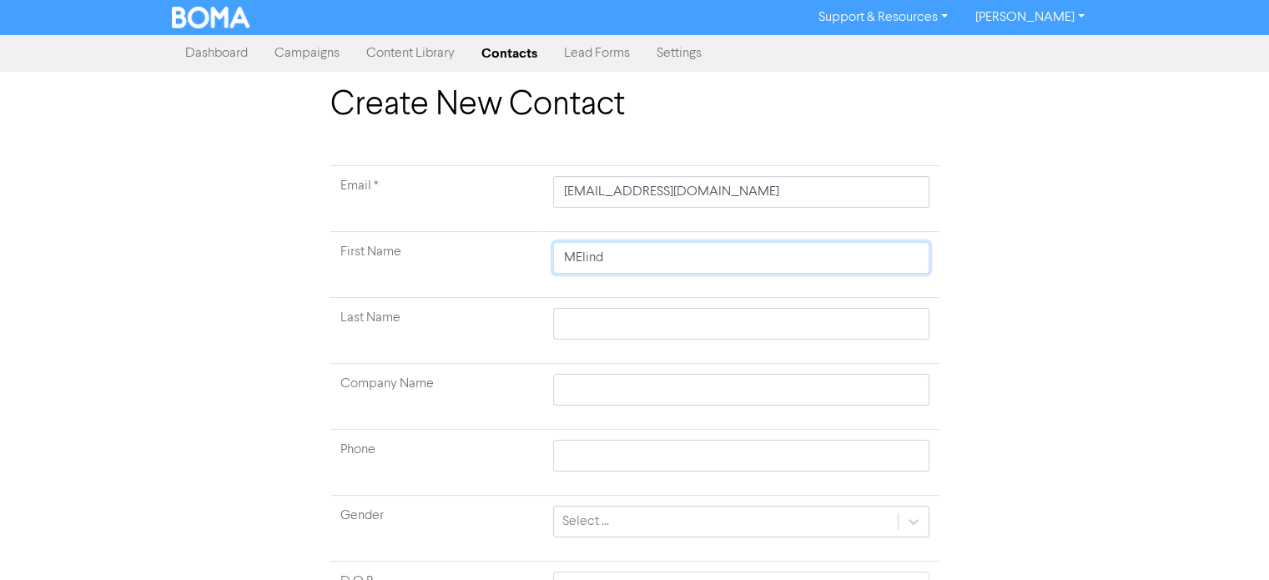
type input "[PERSON_NAME]"
type input "M"
type input "Me"
type input "[PERSON_NAME]"
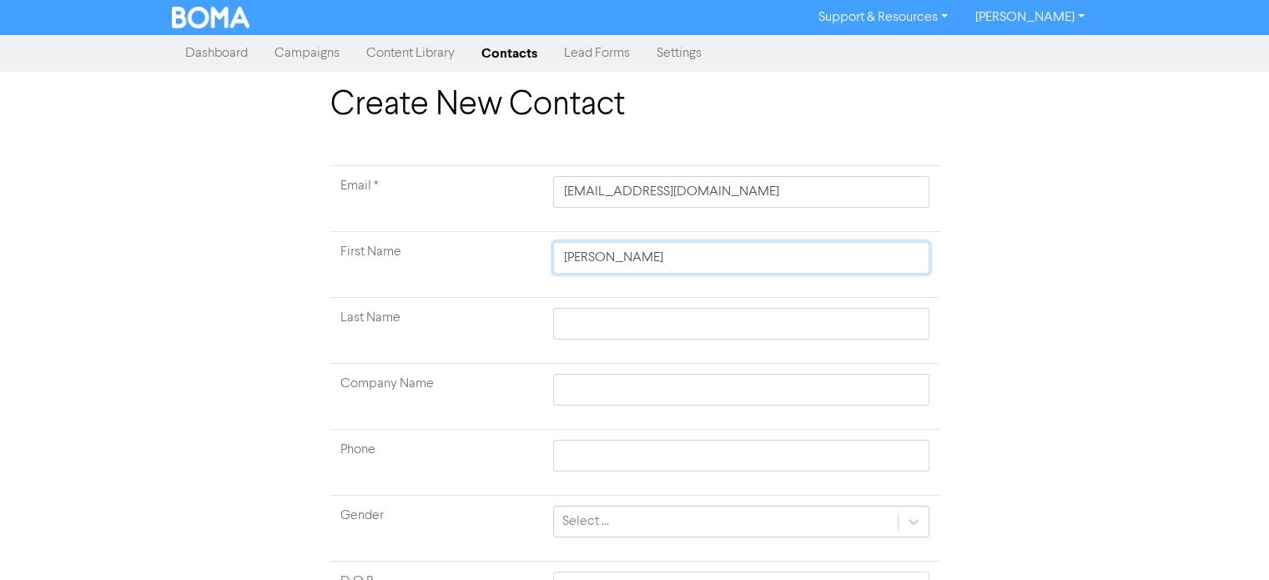
type input "Meli"
type input "[PERSON_NAME]"
type input "Melind"
type input "[PERSON_NAME]"
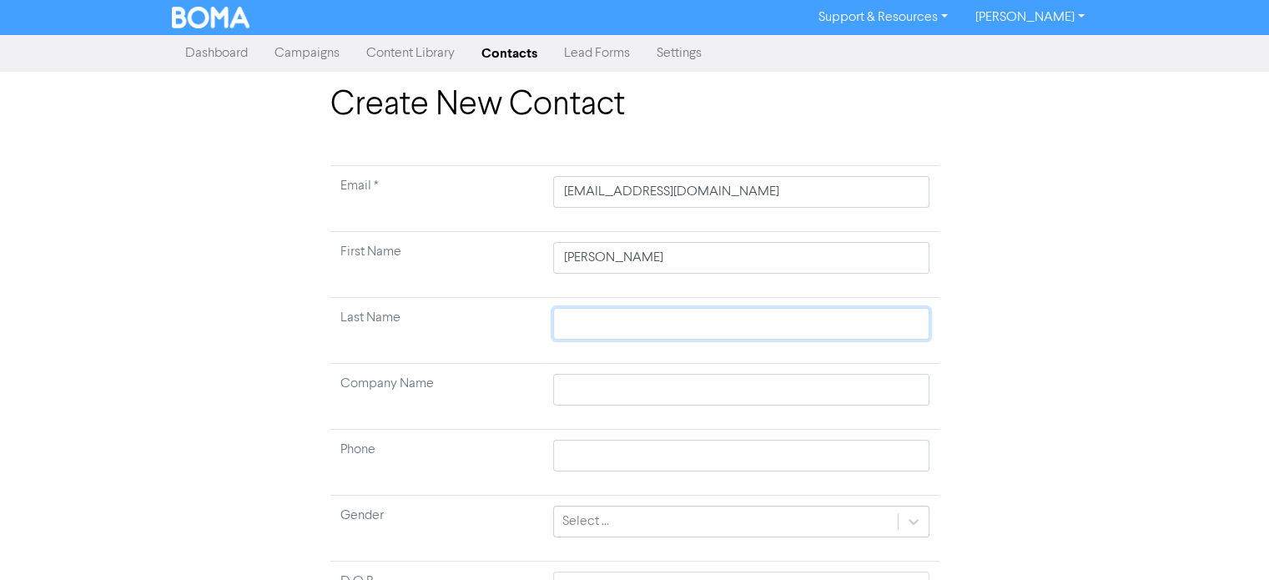
type input "E"
type input "Ed"
type input "[PERSON_NAME]"
type input "Edwa"
type input "Edwar"
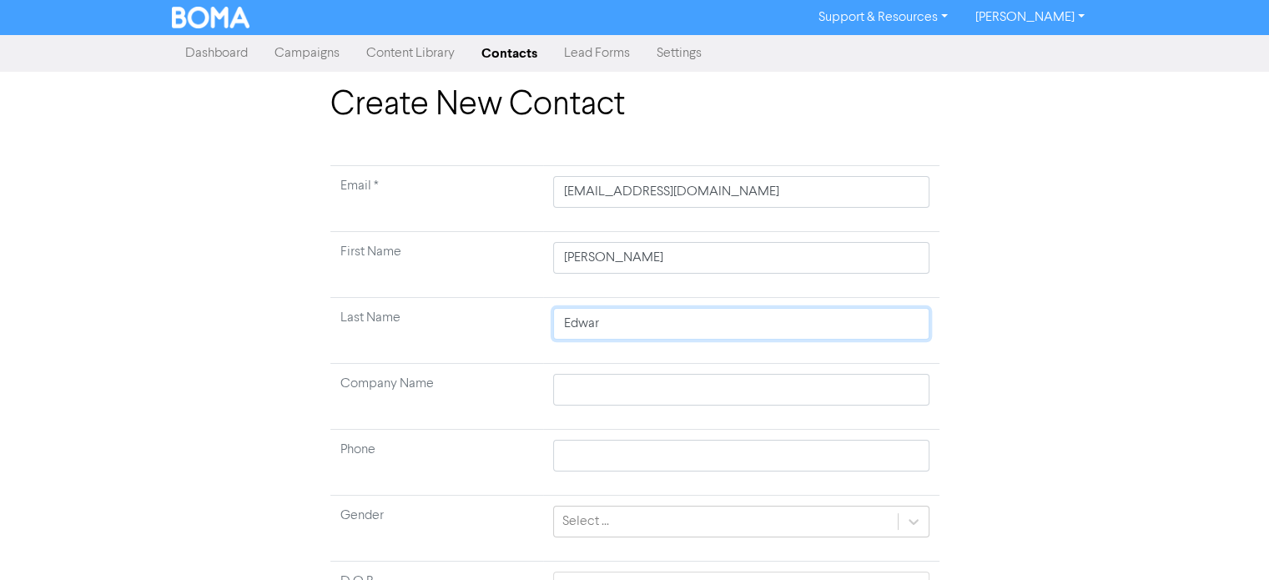
type input "[PERSON_NAME]"
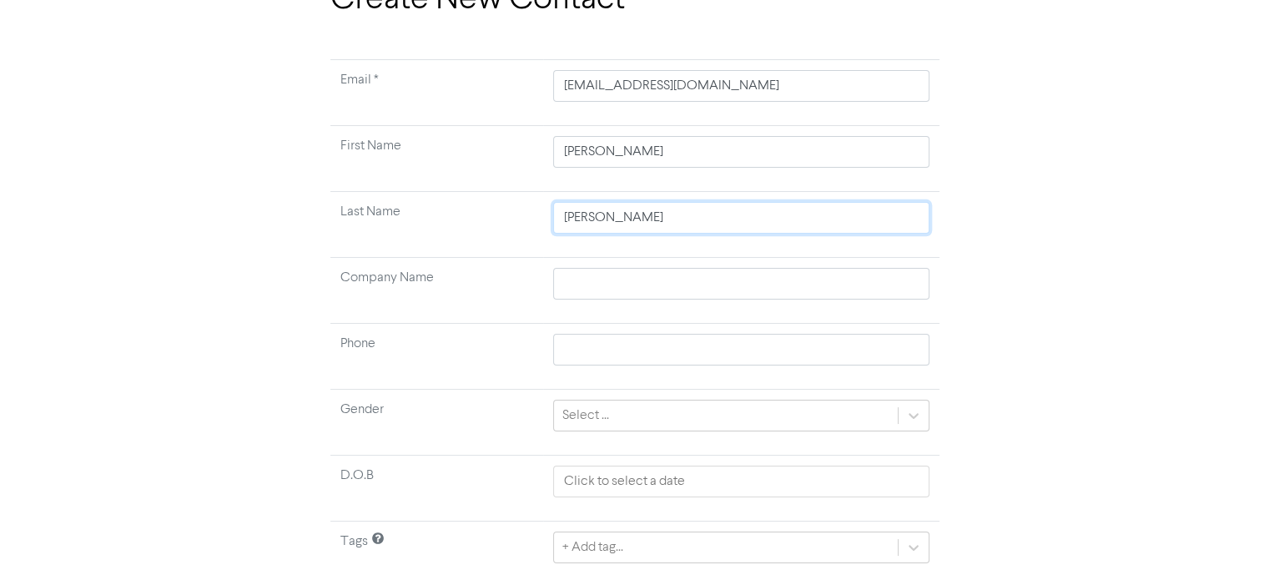
scroll to position [158, 0]
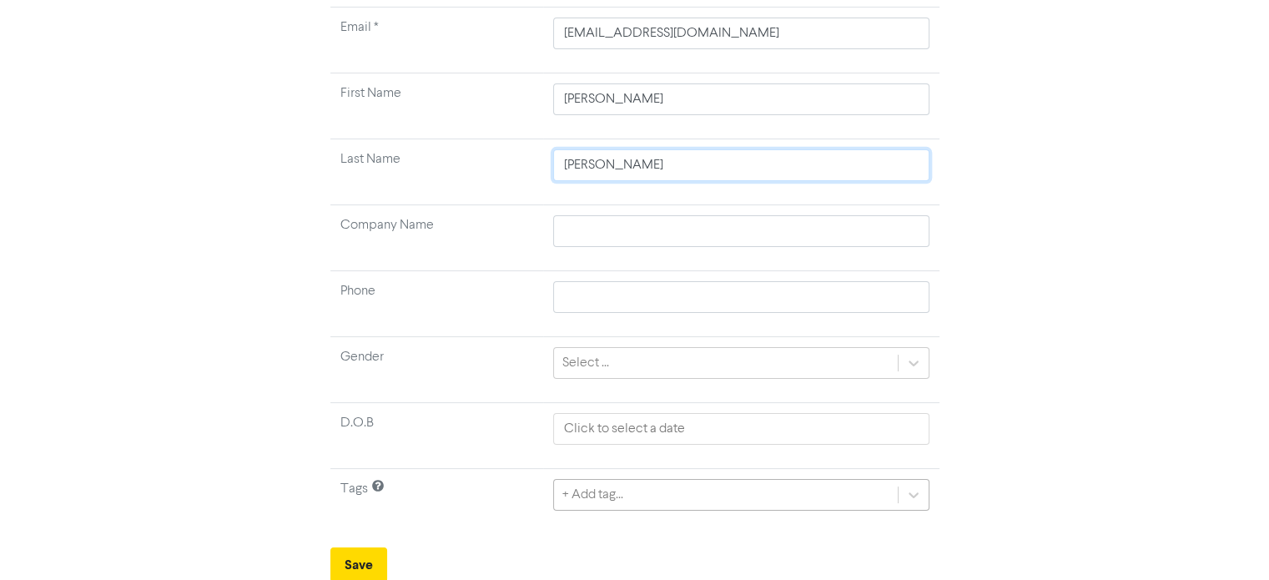
type input "[PERSON_NAME]"
click at [662, 494] on div "+ Add tag..." at bounding box center [740, 492] width 375 height 32
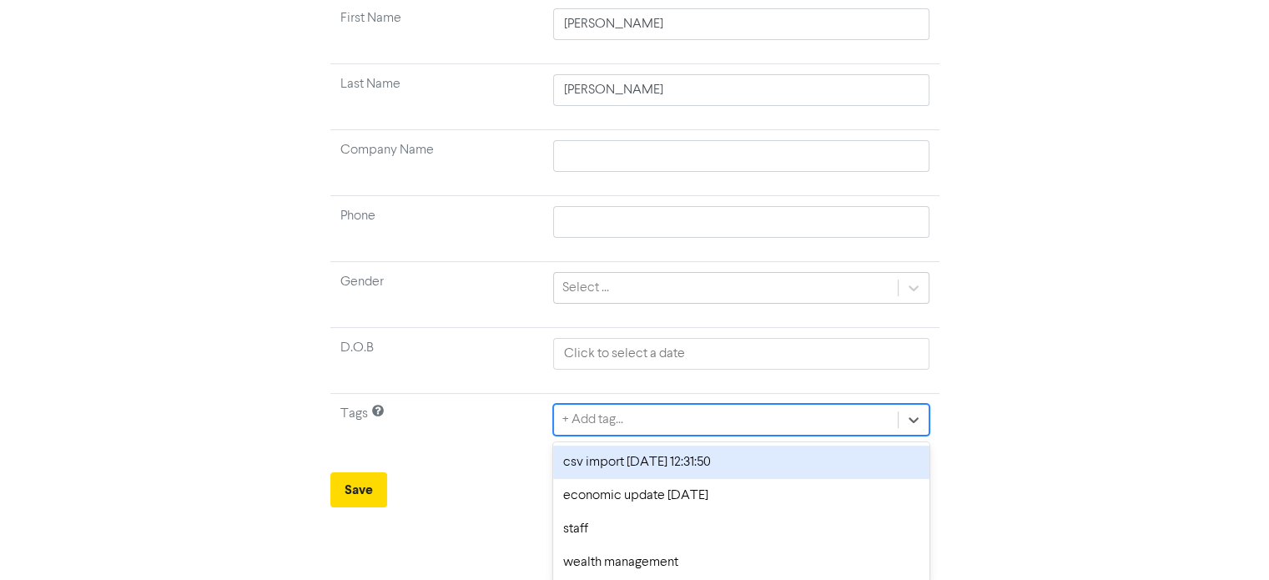
click at [646, 466] on div "csv import [DATE] 12:31:50" at bounding box center [740, 461] width 375 height 33
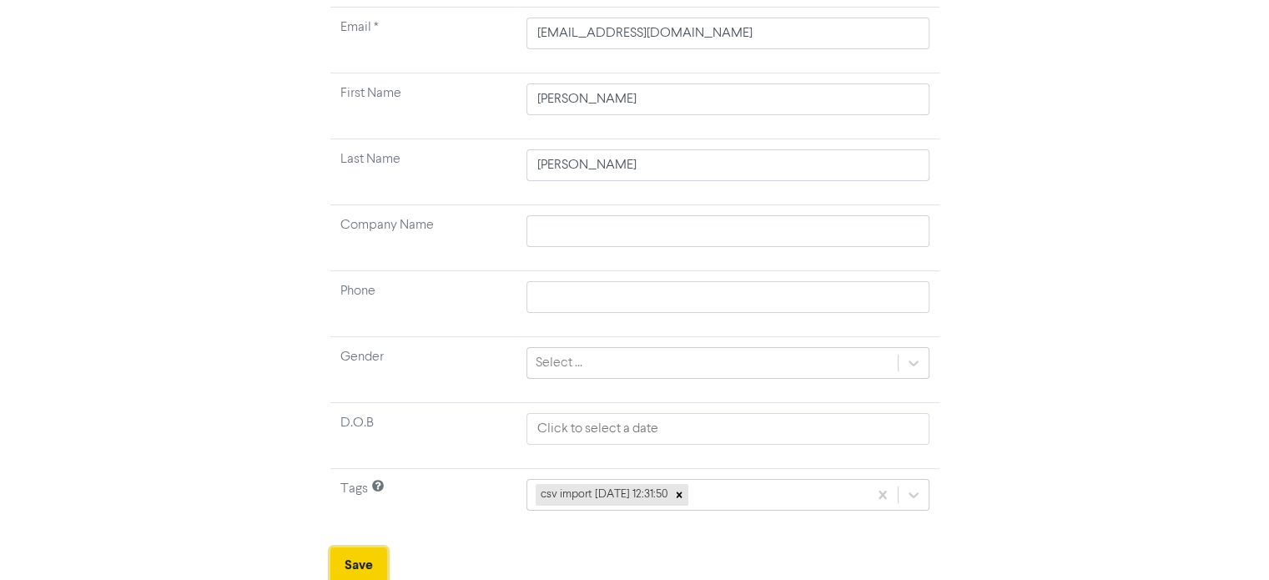
click at [355, 558] on button "Save" at bounding box center [358, 564] width 57 height 35
